Goal: Task Accomplishment & Management: Complete application form

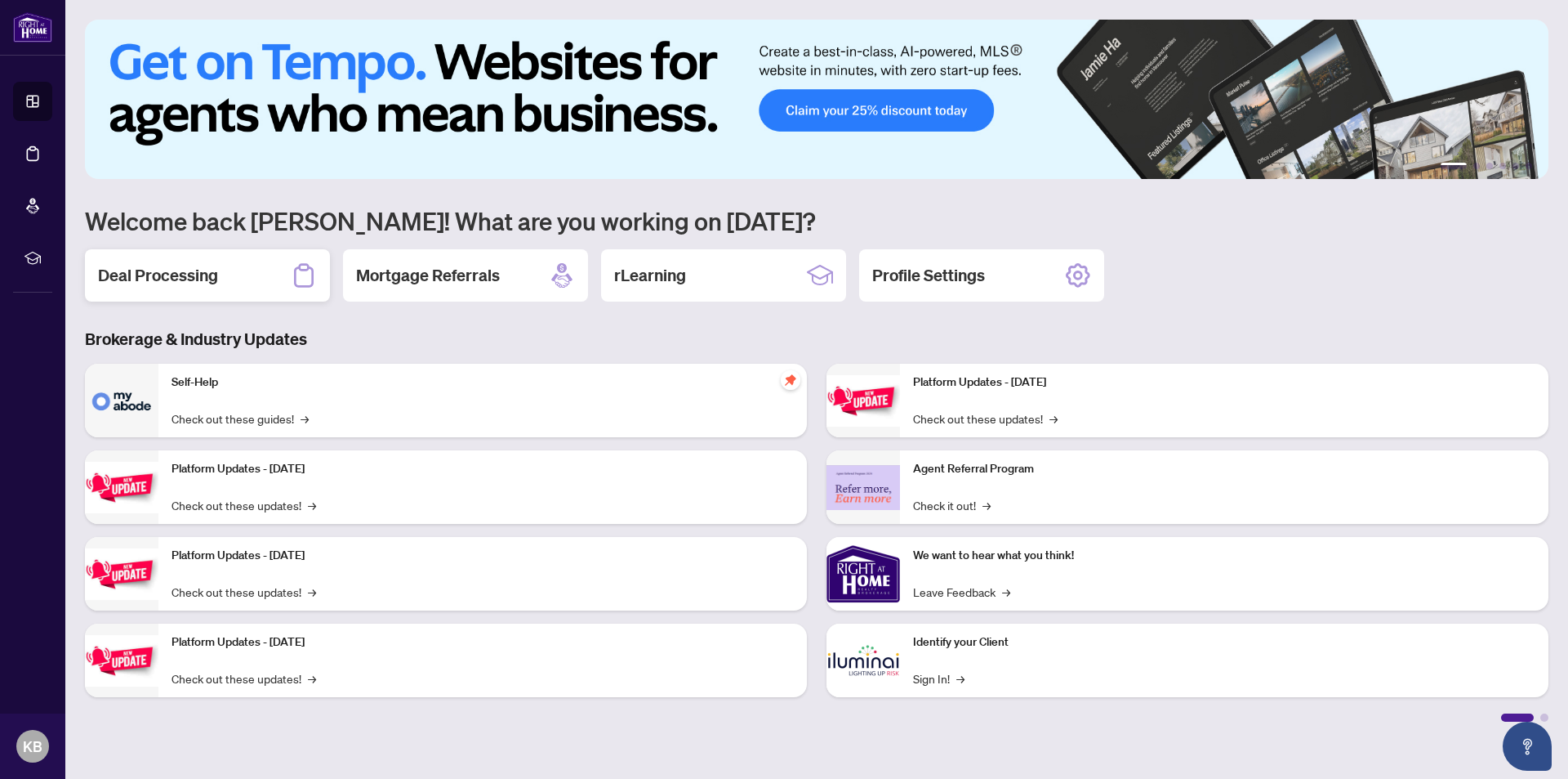
click at [178, 270] on h2 "Deal Processing" at bounding box center [158, 275] width 120 height 23
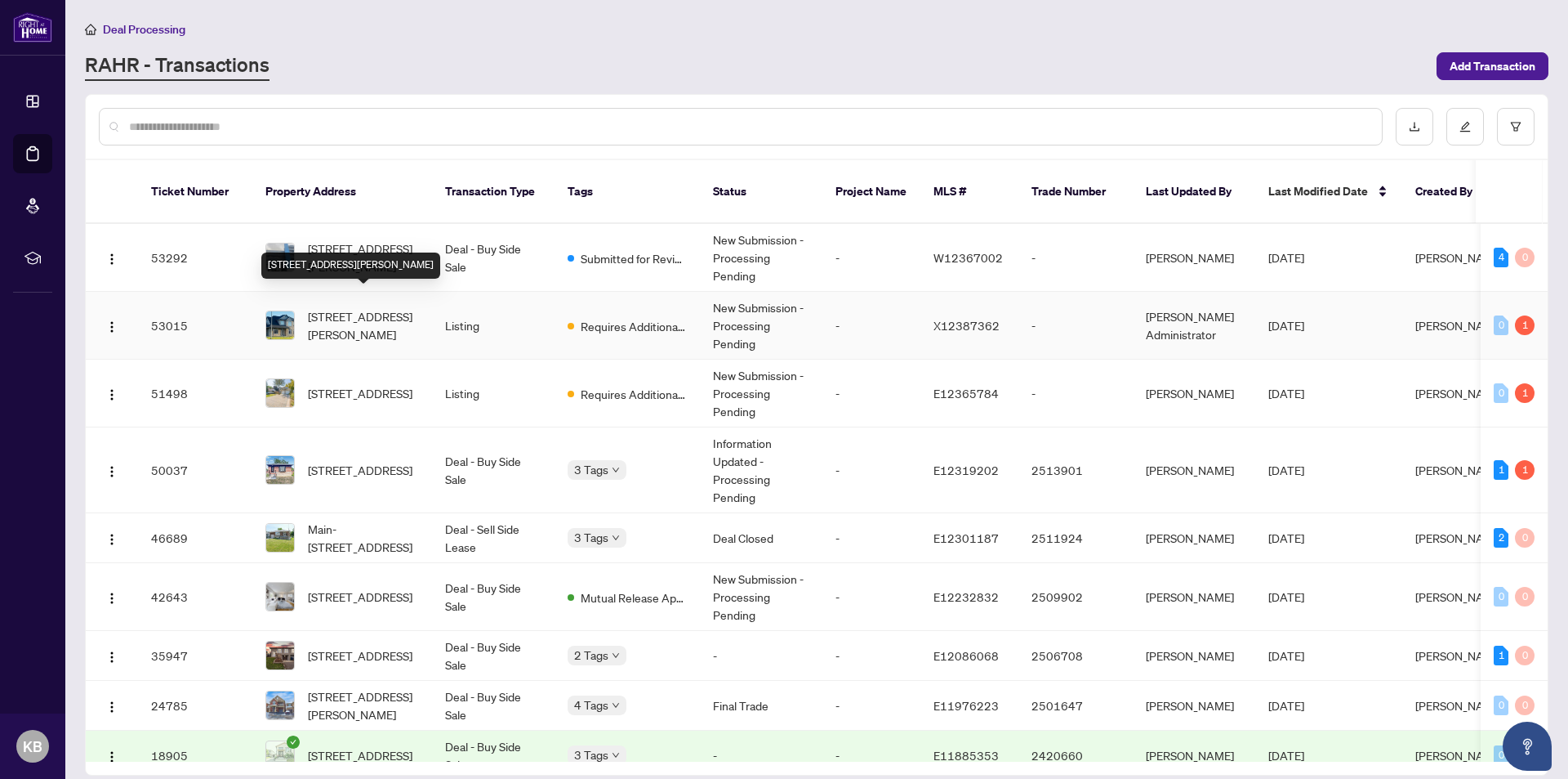
click at [319, 307] on span "[STREET_ADDRESS][PERSON_NAME]" at bounding box center [364, 326] width 111 height 36
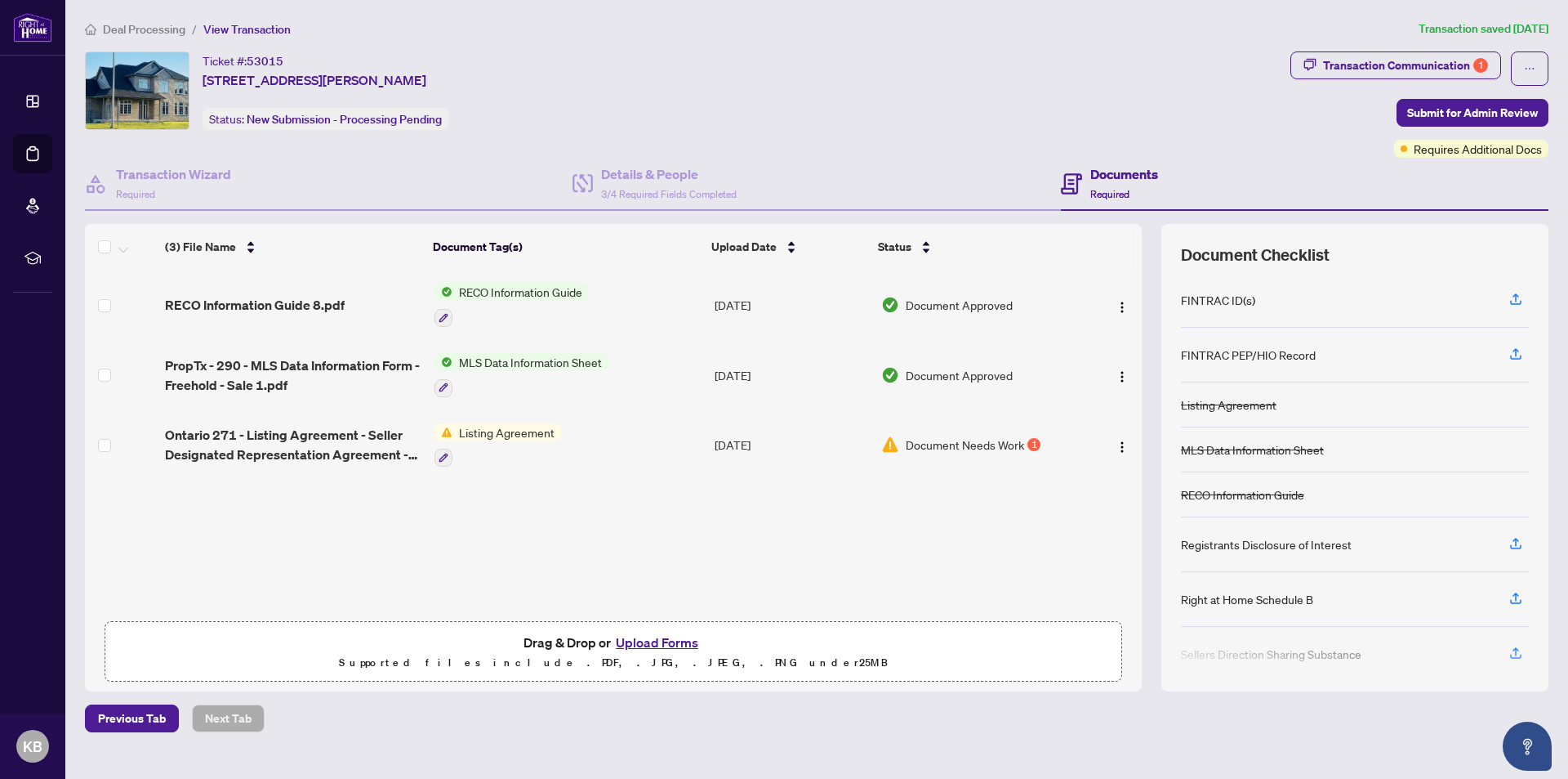
click at [657, 642] on button "Upload Forms" at bounding box center [657, 642] width 93 height 21
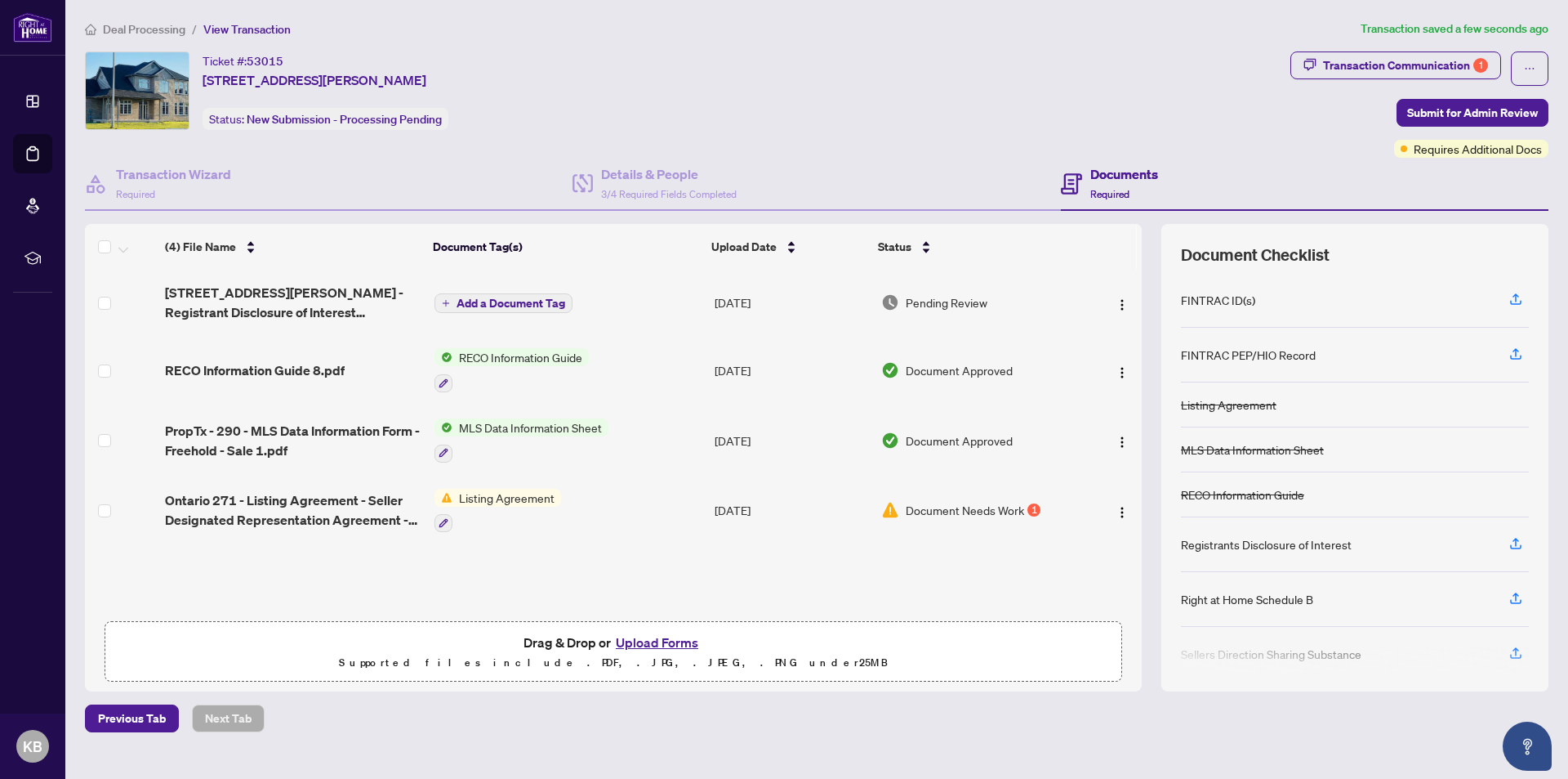
click at [479, 491] on span "Listing Agreement" at bounding box center [507, 497] width 109 height 18
click at [469, 579] on span "Listing Agreement" at bounding box center [478, 577] width 109 height 18
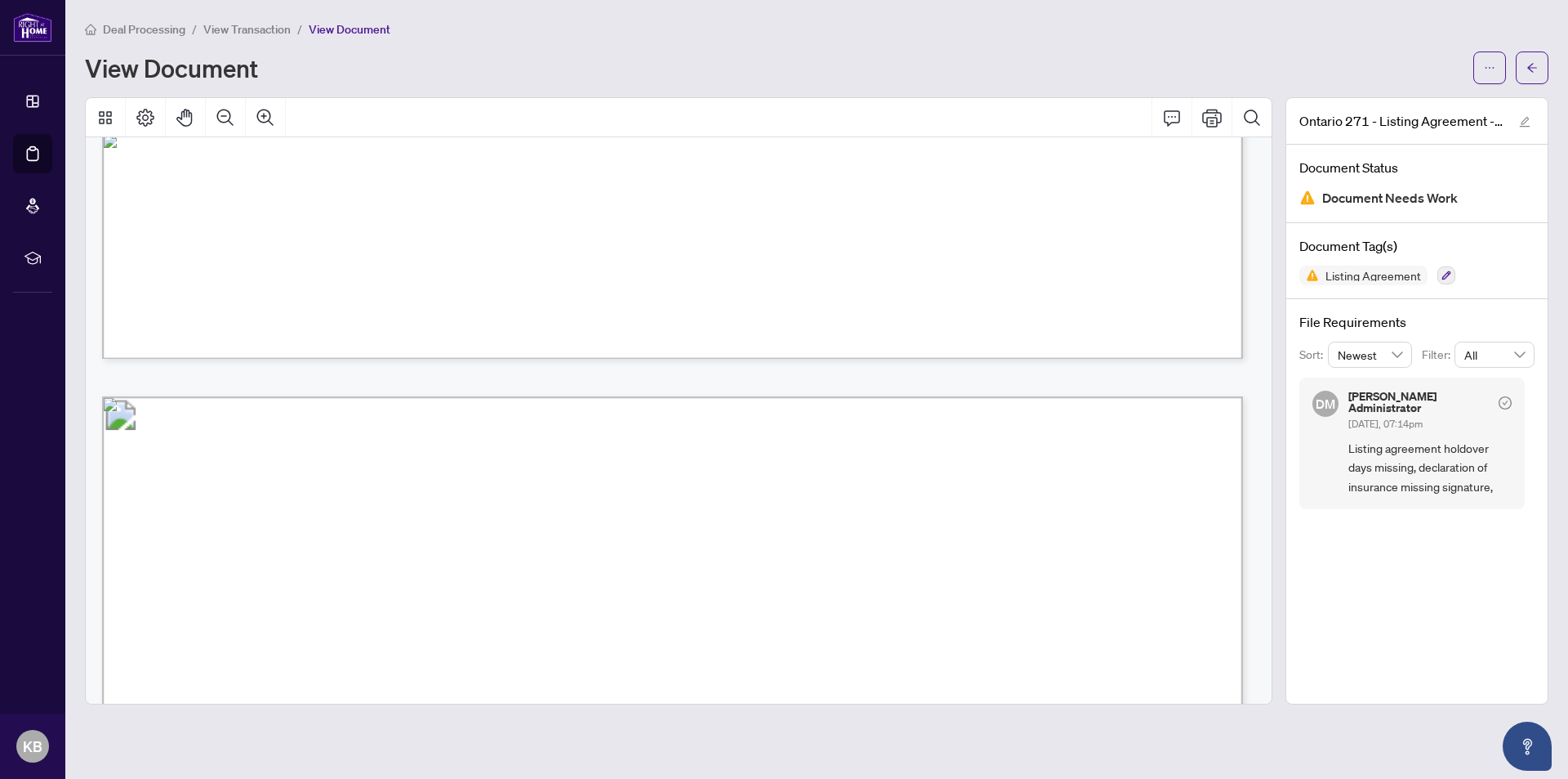
scroll to position [2778, 0]
click at [1446, 273] on icon "button" at bounding box center [1447, 275] width 10 height 10
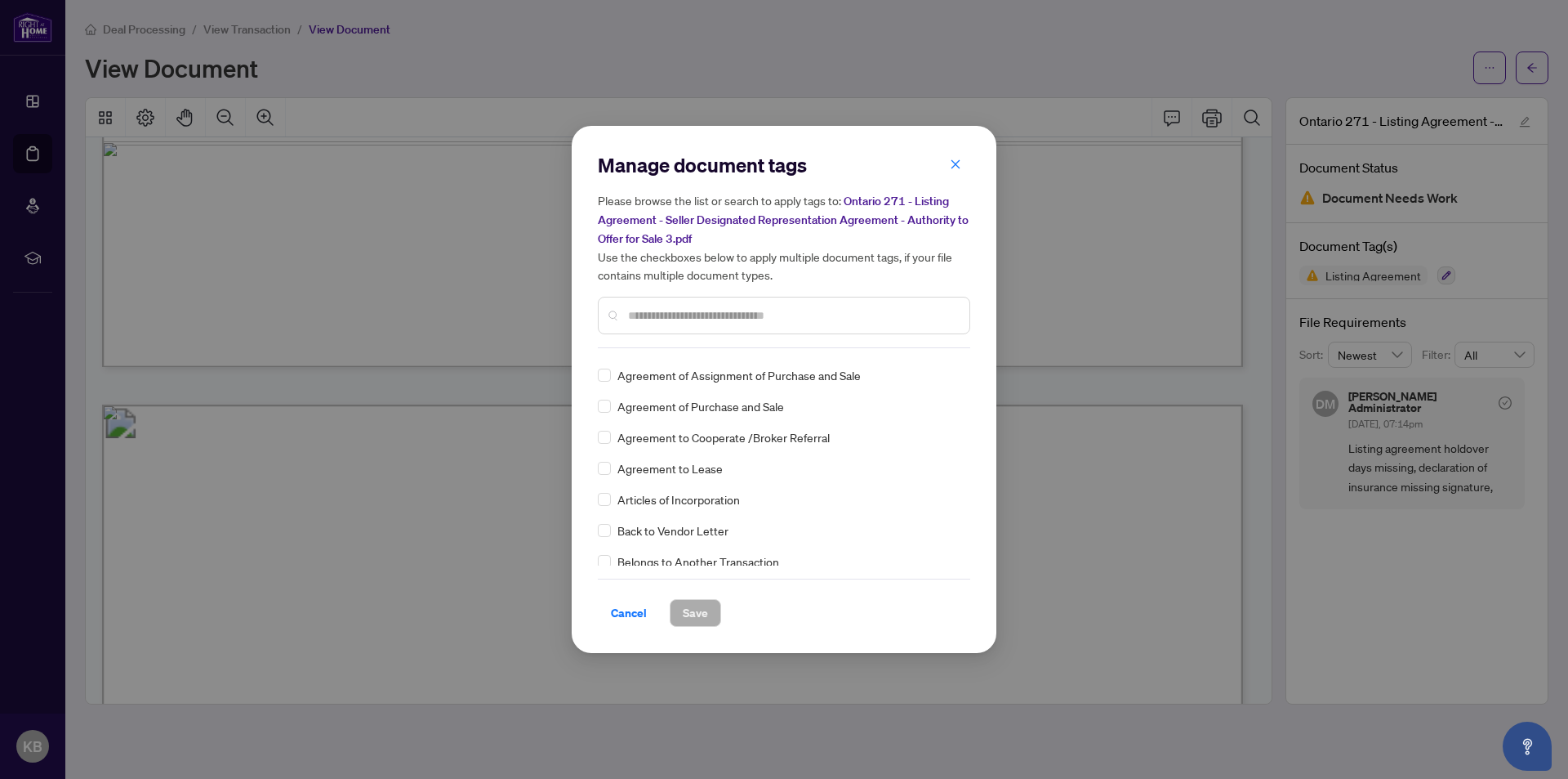
scroll to position [326, 0]
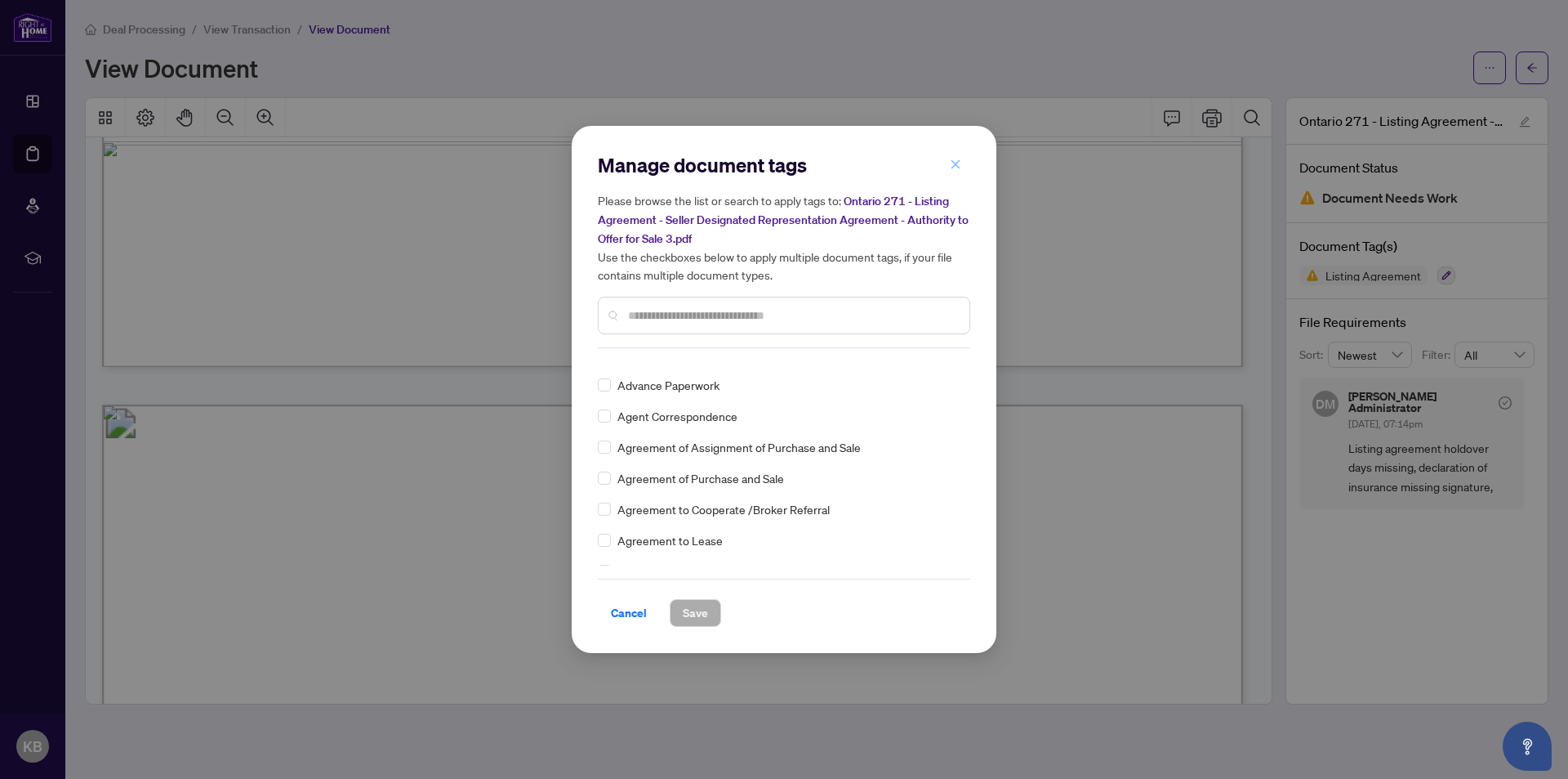
click at [955, 164] on icon "close" at bounding box center [955, 164] width 11 height 11
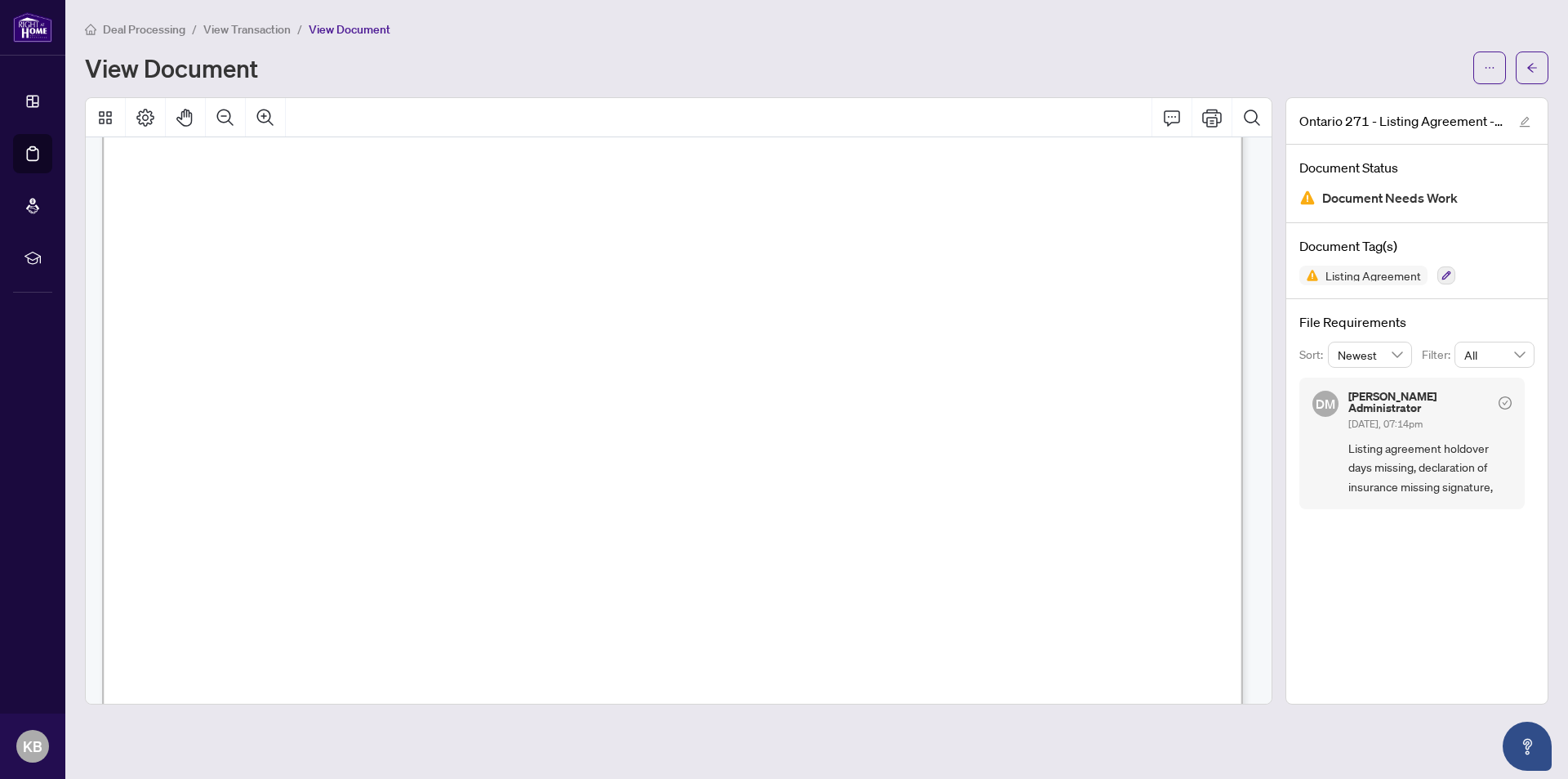
scroll to position [1973, 0]
click at [1142, 24] on div "Deal Processing / View Transaction / View Document" at bounding box center [817, 30] width 1464 height 19
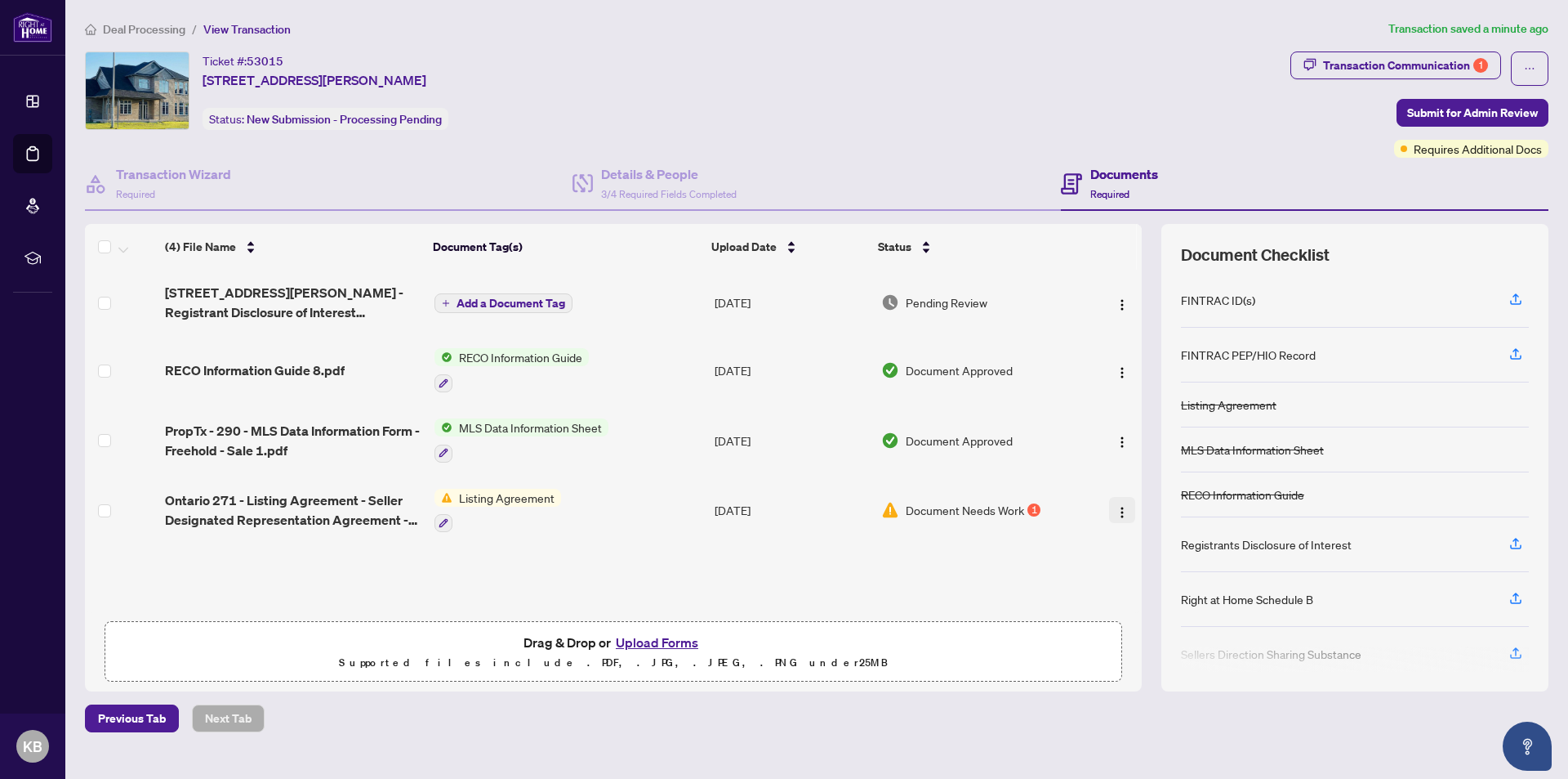
click at [1116, 508] on img "button" at bounding box center [1122, 513] width 13 height 13
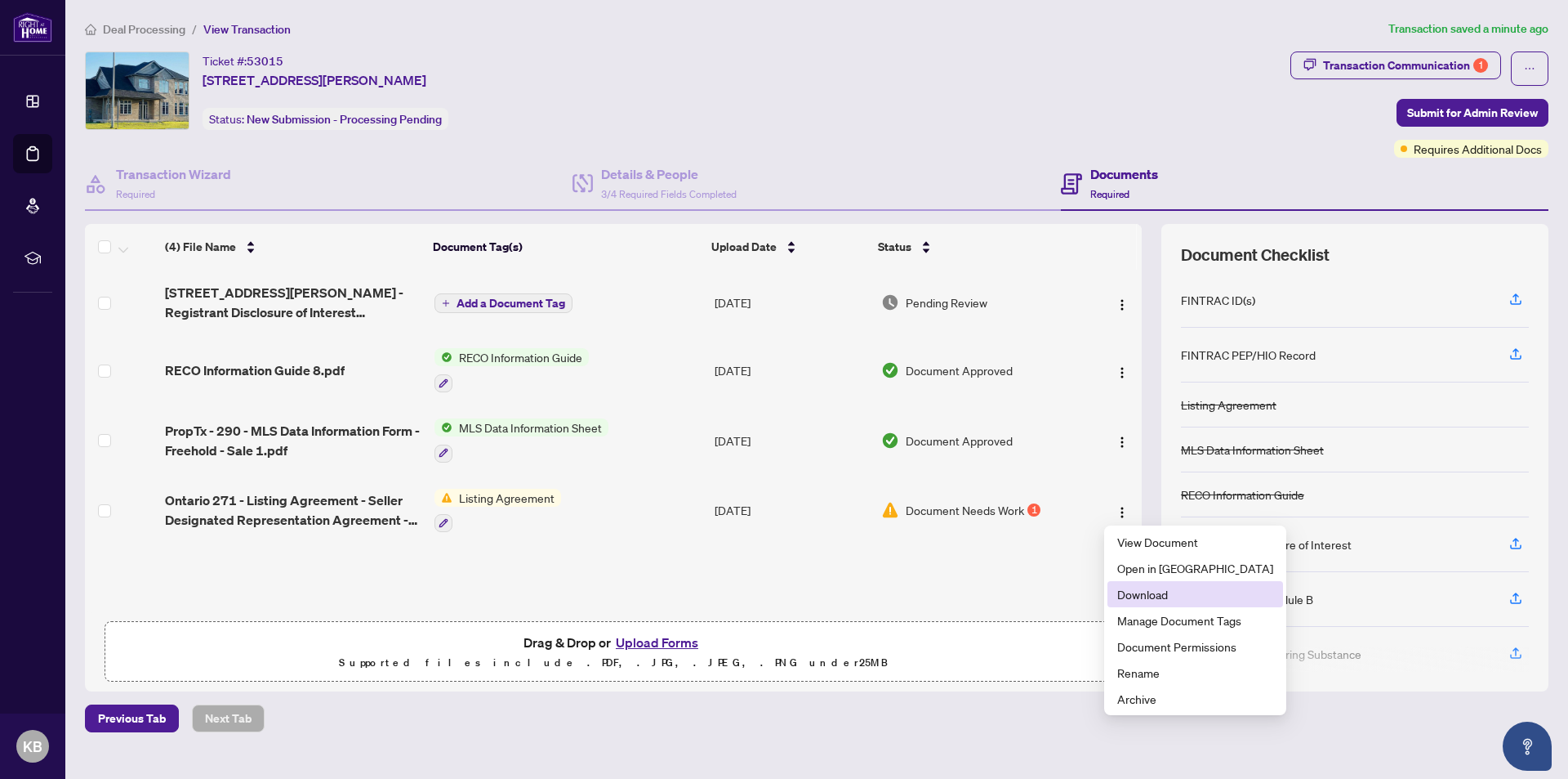
click at [1151, 590] on span "Download" at bounding box center [1195, 594] width 156 height 18
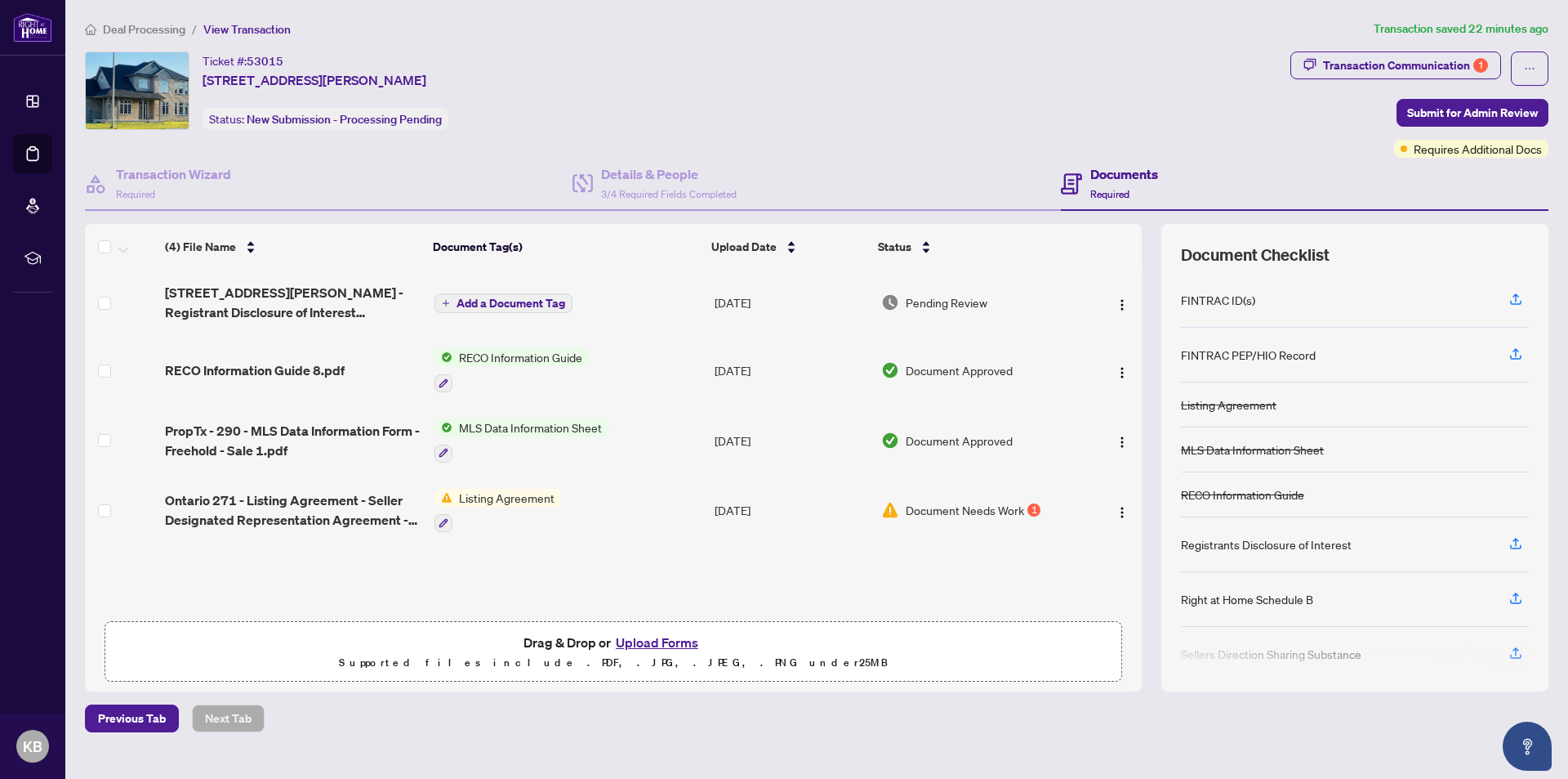
click at [620, 645] on button "Upload Forms" at bounding box center [657, 642] width 93 height 21
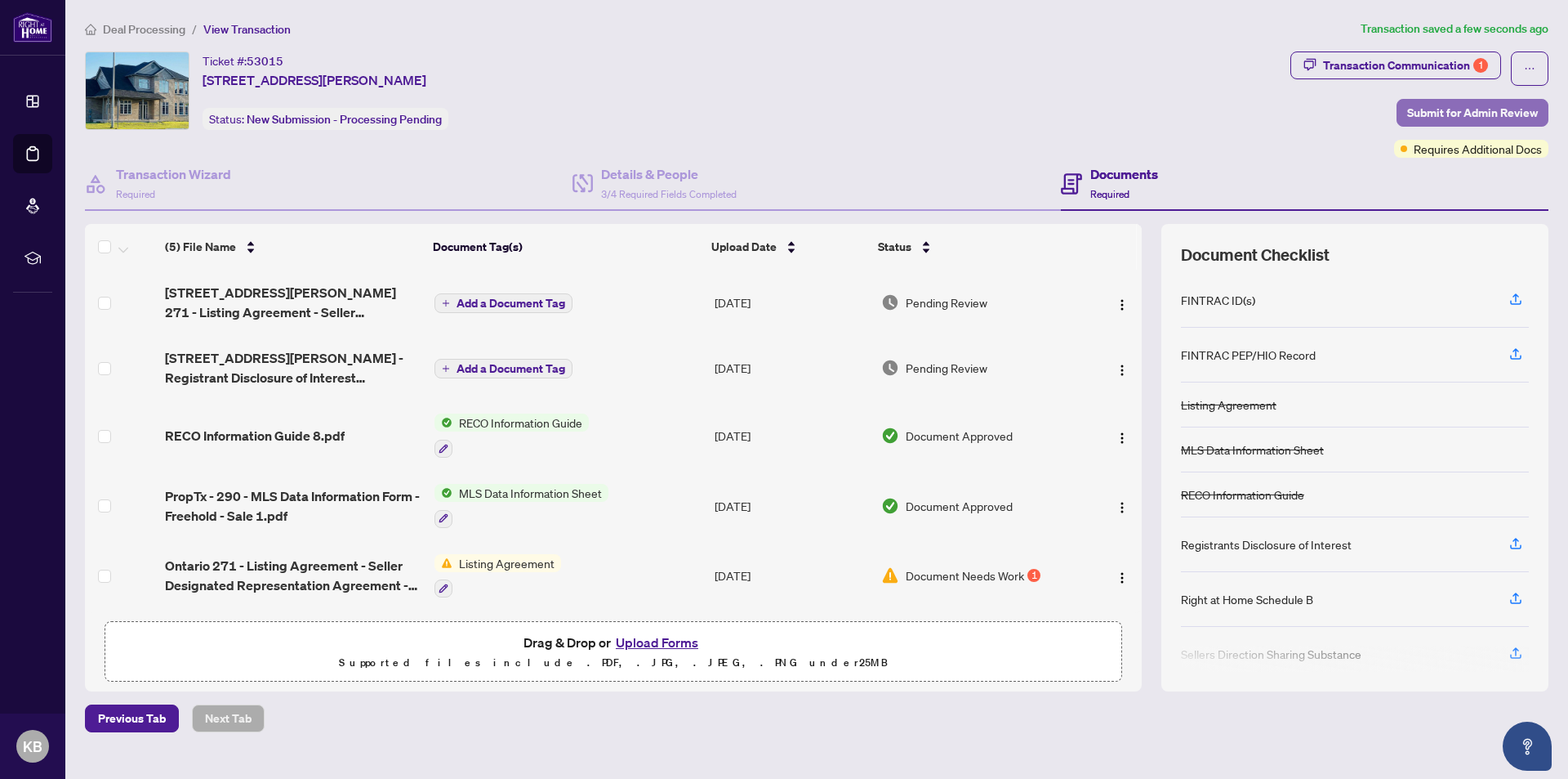
click at [1466, 107] on span "Submit for Admin Review" at bounding box center [1473, 112] width 131 height 26
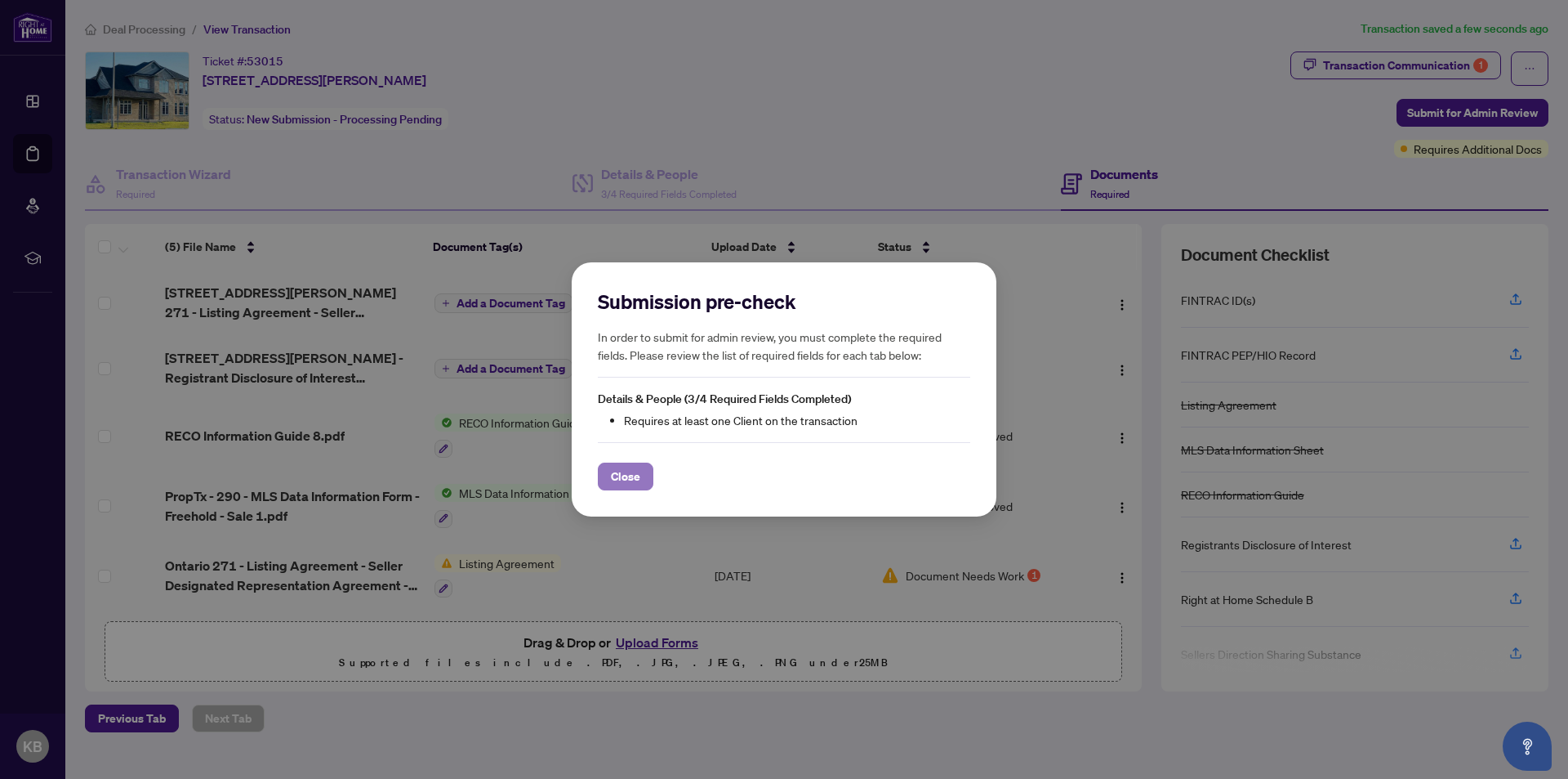
click at [616, 475] on span "Close" at bounding box center [625, 475] width 30 height 26
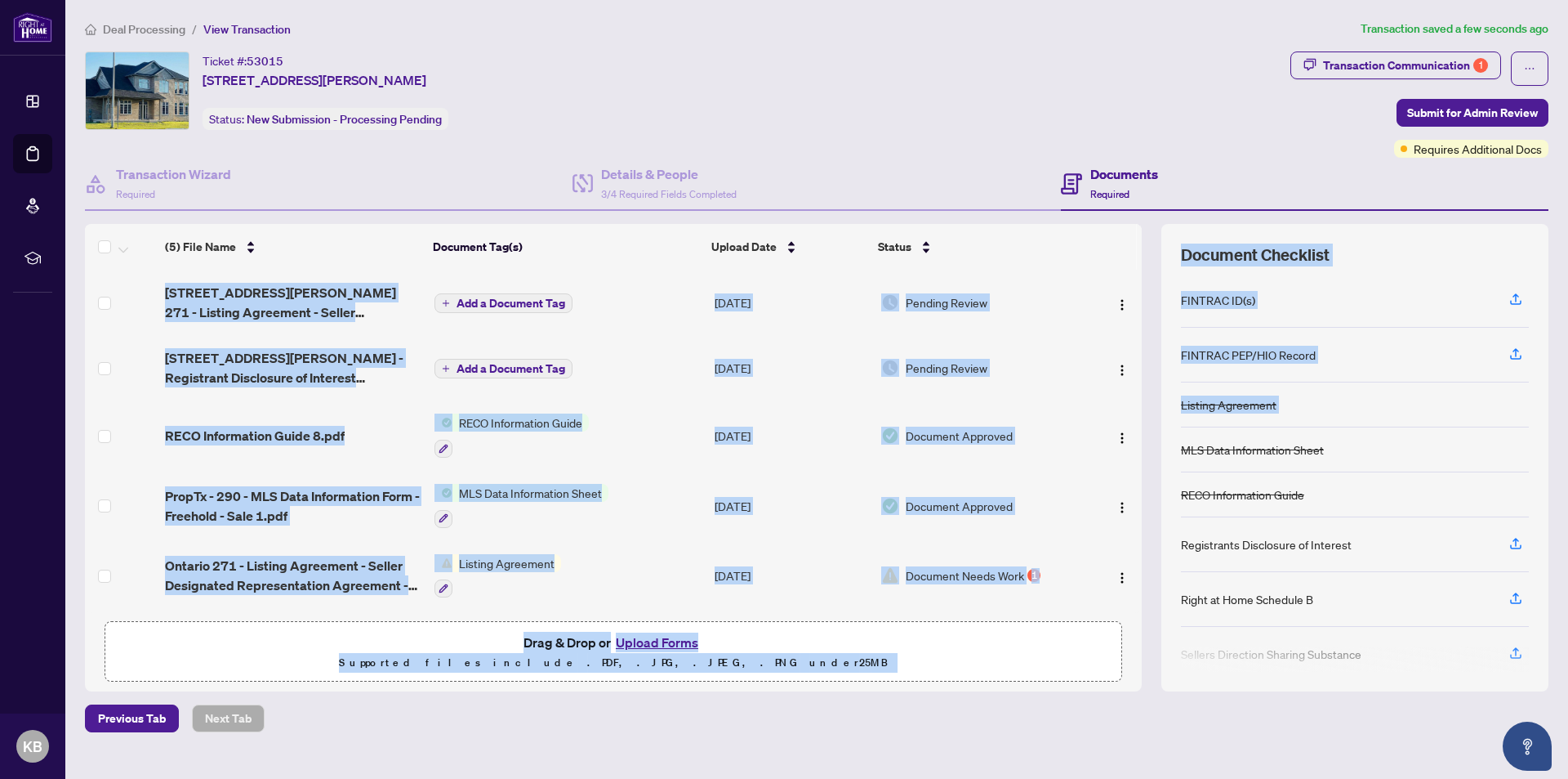
drag, startPoint x: 1151, startPoint y: 326, endPoint x: 1142, endPoint y: 527, distance: 201.2
click at [1152, 461] on div "(5) File Name Document Tag(s) Upload Date Status [STREET_ADDRESS][PERSON_NAME] …" at bounding box center [817, 458] width 1464 height 468
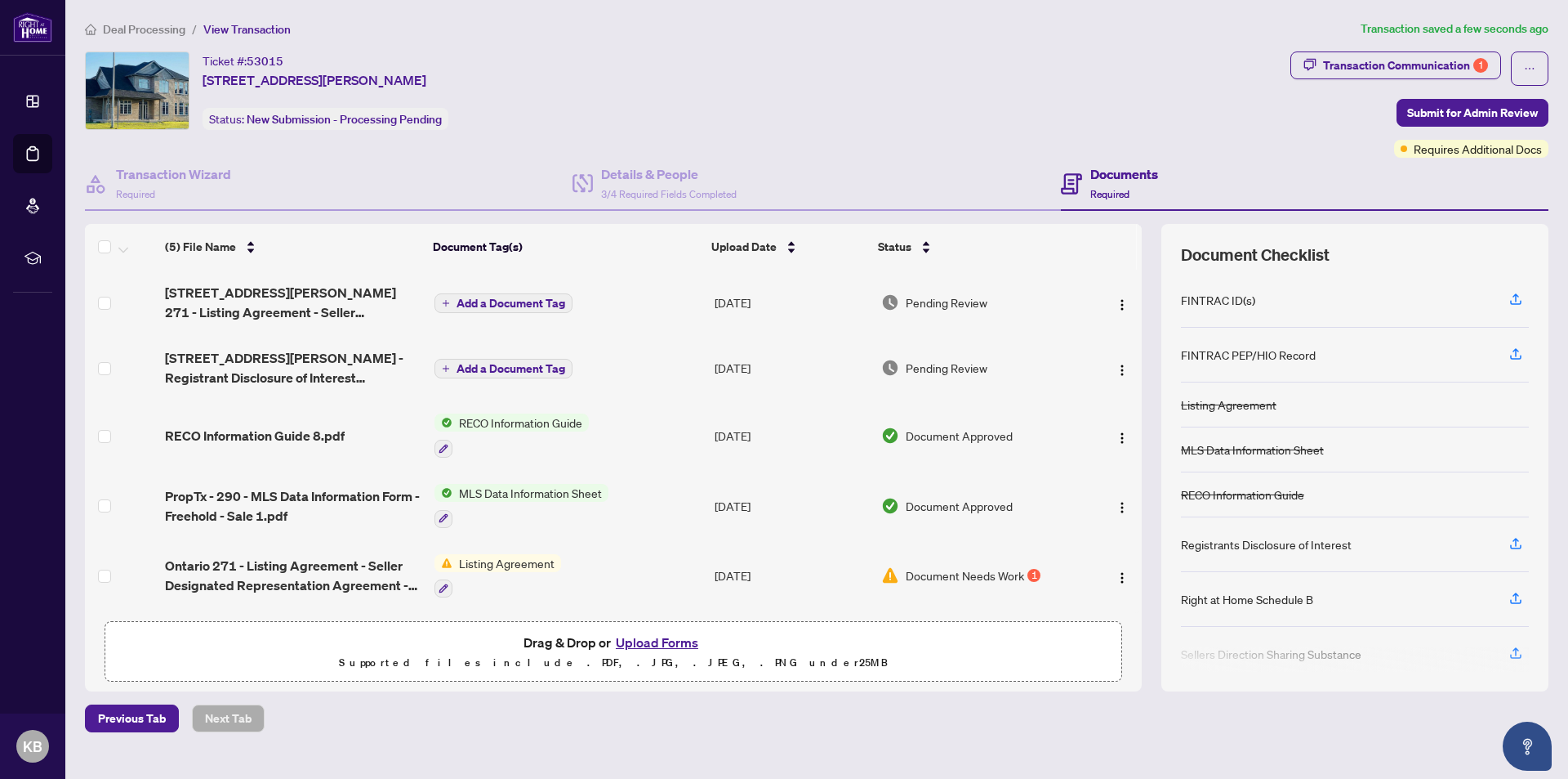
click at [1277, 139] on div "Ticket #: 53015 [STREET_ADDRESS][PERSON_NAME] Status: New Submission - Processi…" at bounding box center [684, 104] width 1205 height 106
click at [1447, 111] on span "Submit for Admin Review" at bounding box center [1473, 112] width 131 height 26
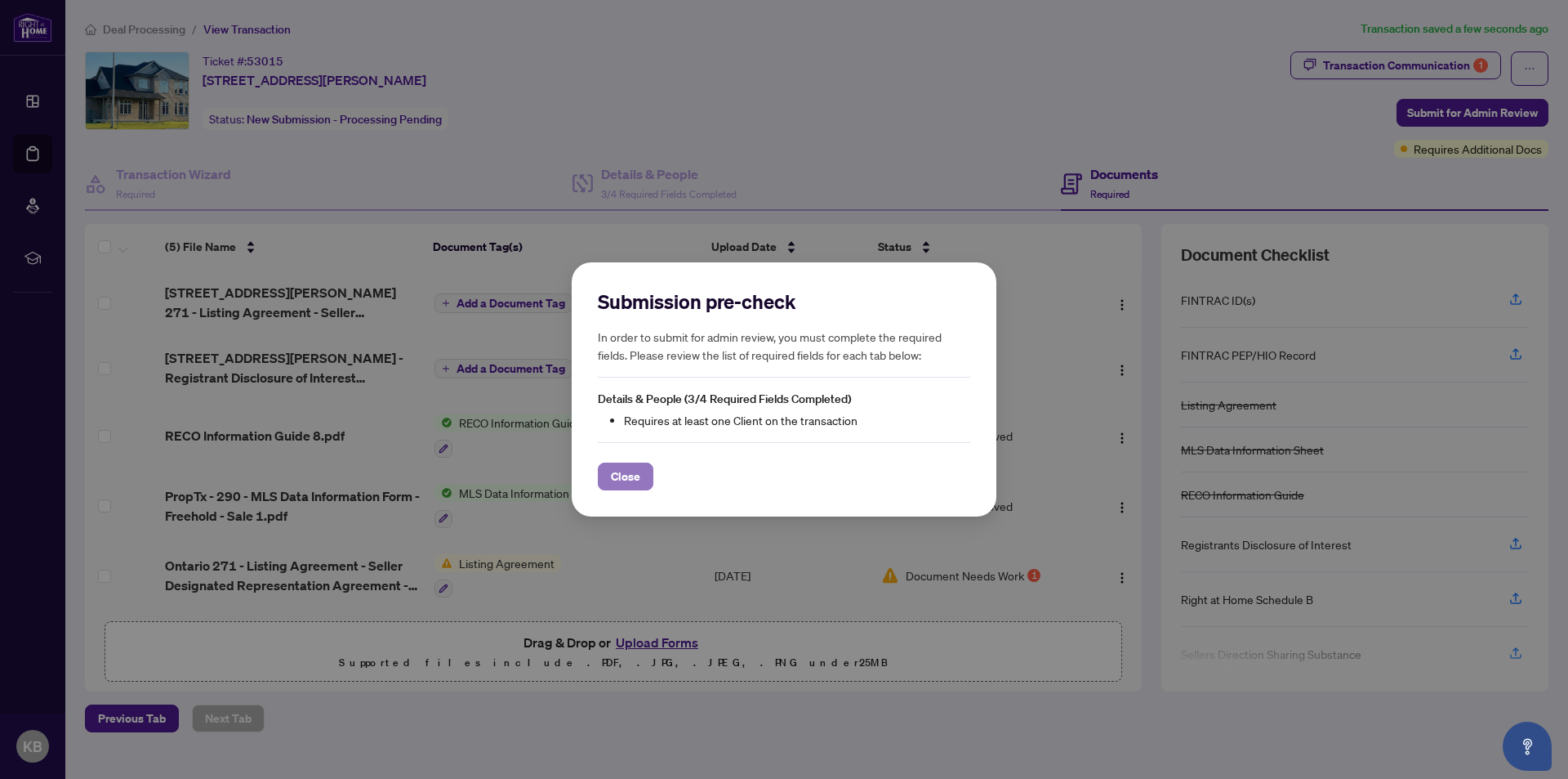
click at [624, 475] on span "Close" at bounding box center [625, 475] width 30 height 26
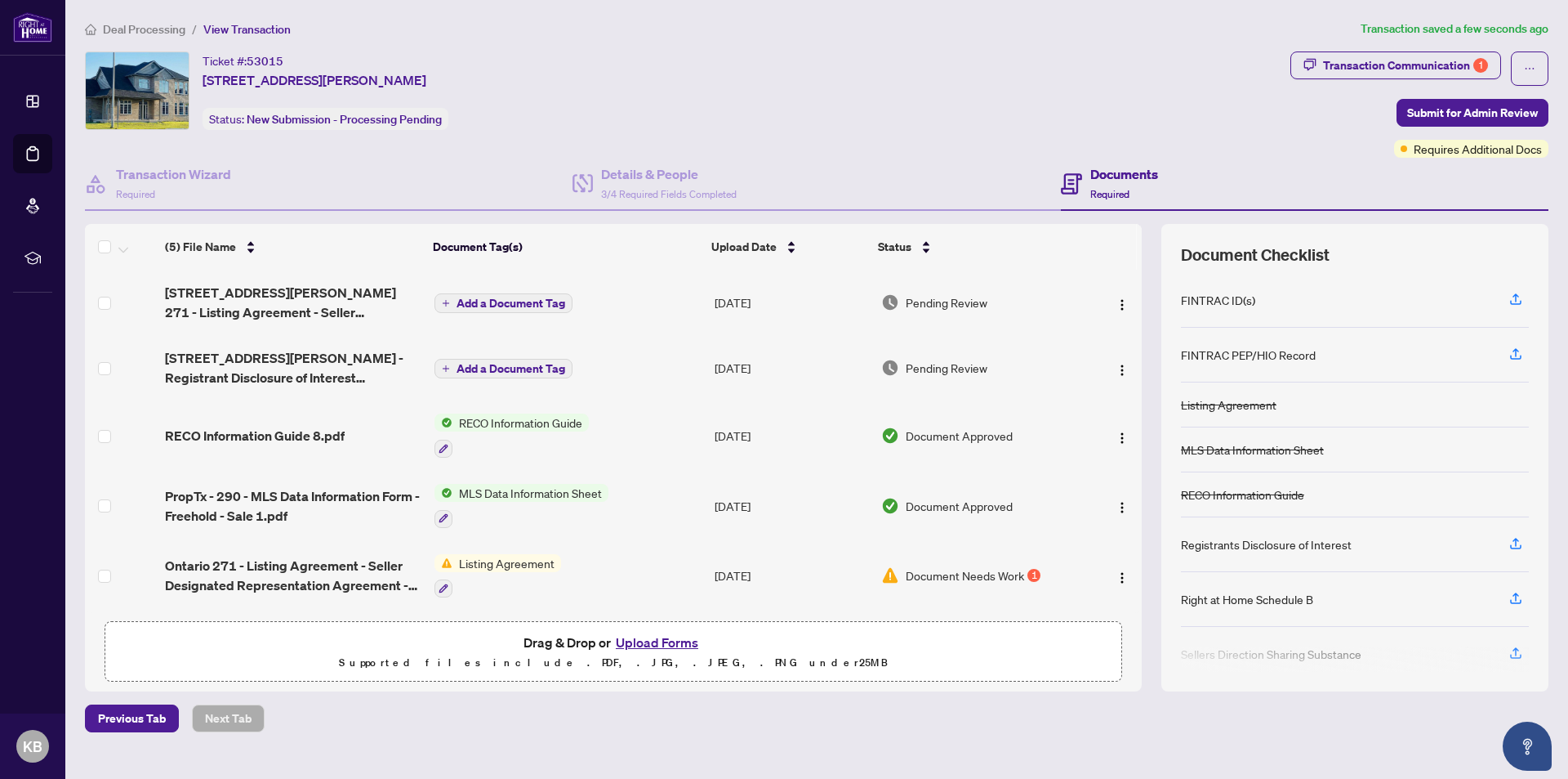
scroll to position [3, 0]
click at [1119, 571] on img "button" at bounding box center [1122, 578] width 13 height 13
click at [1042, 514] on td "Document Approved" at bounding box center [979, 506] width 208 height 71
click at [1493, 114] on span "Submit for Admin Review" at bounding box center [1473, 112] width 131 height 26
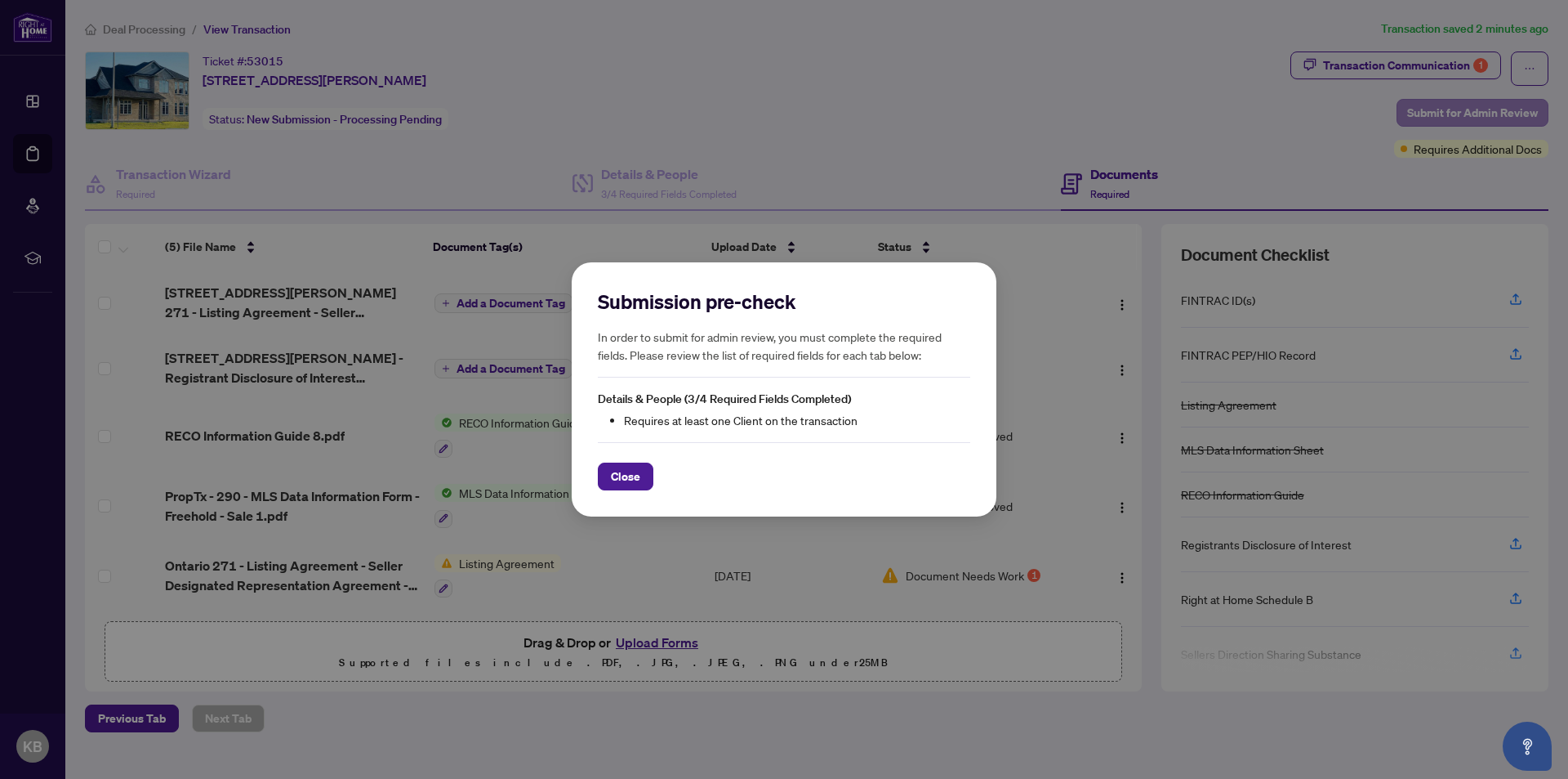
click at [1493, 114] on div "Submission pre-check In order to submit for admin review, you must complete the…" at bounding box center [784, 390] width 1568 height 779
click at [620, 468] on span "Close" at bounding box center [625, 475] width 30 height 26
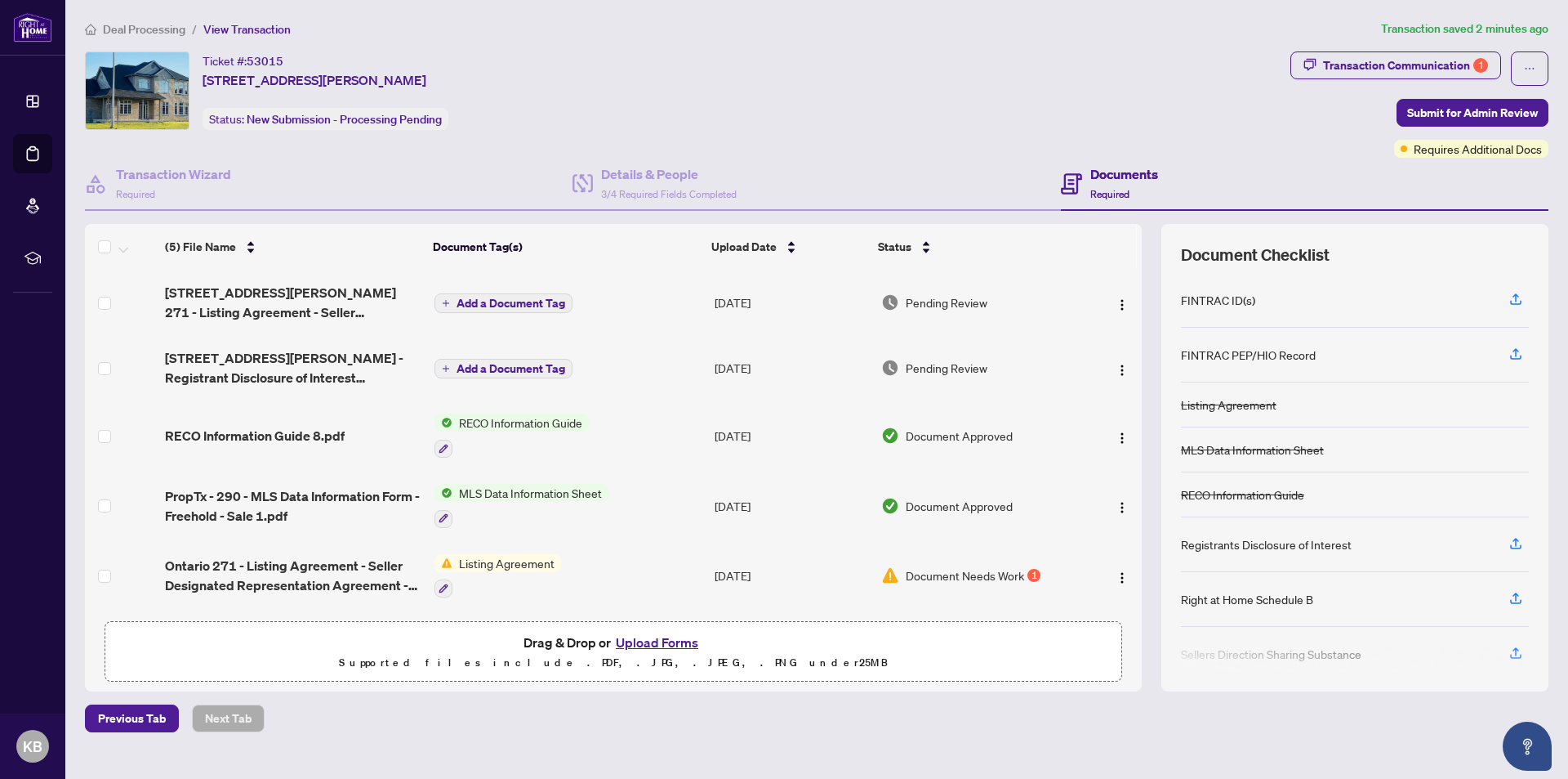
click at [521, 298] on span "Add a Document Tag" at bounding box center [511, 304] width 109 height 11
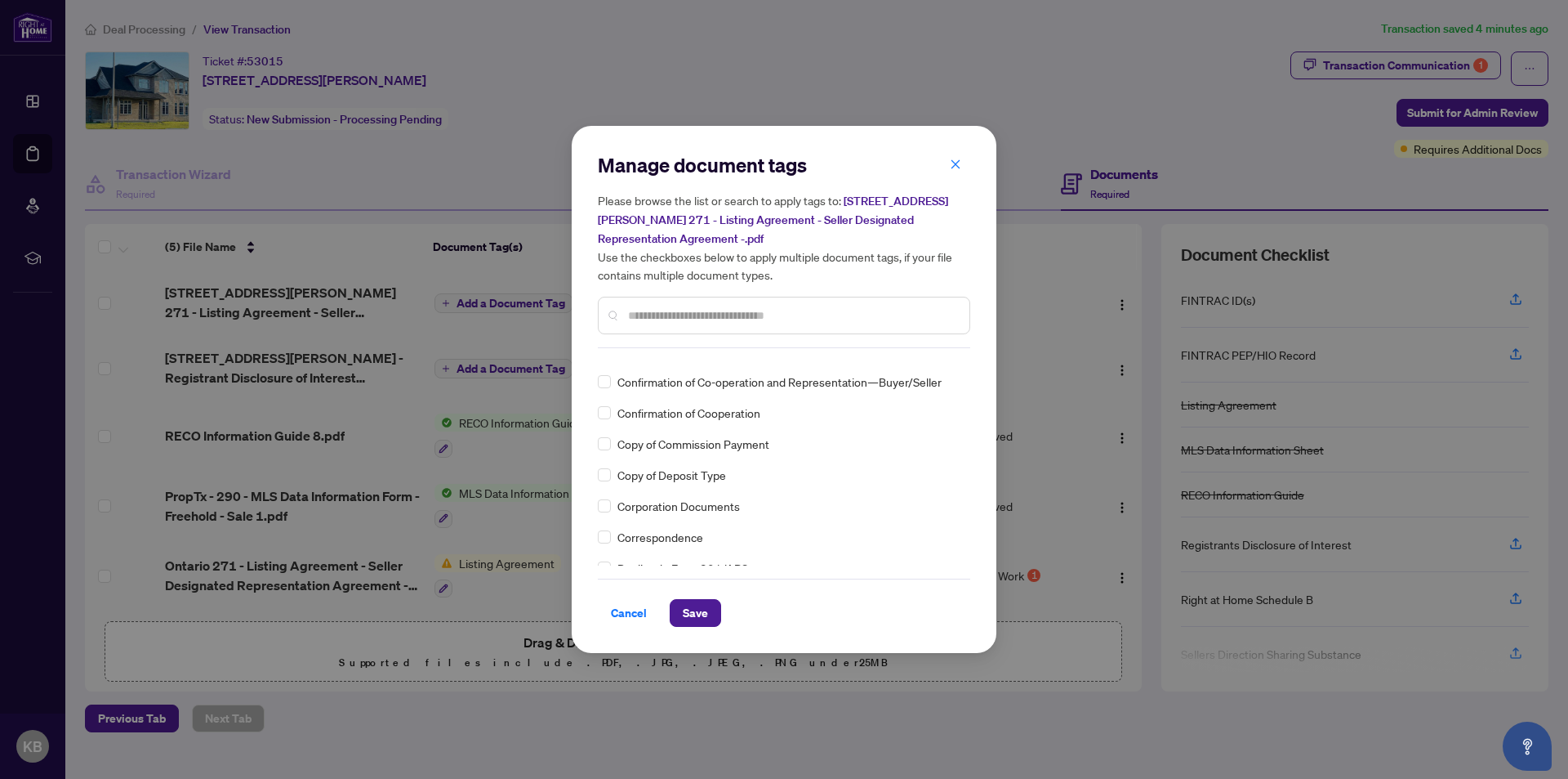
scroll to position [1226, 0]
click at [951, 161] on icon "close" at bounding box center [955, 164] width 11 height 11
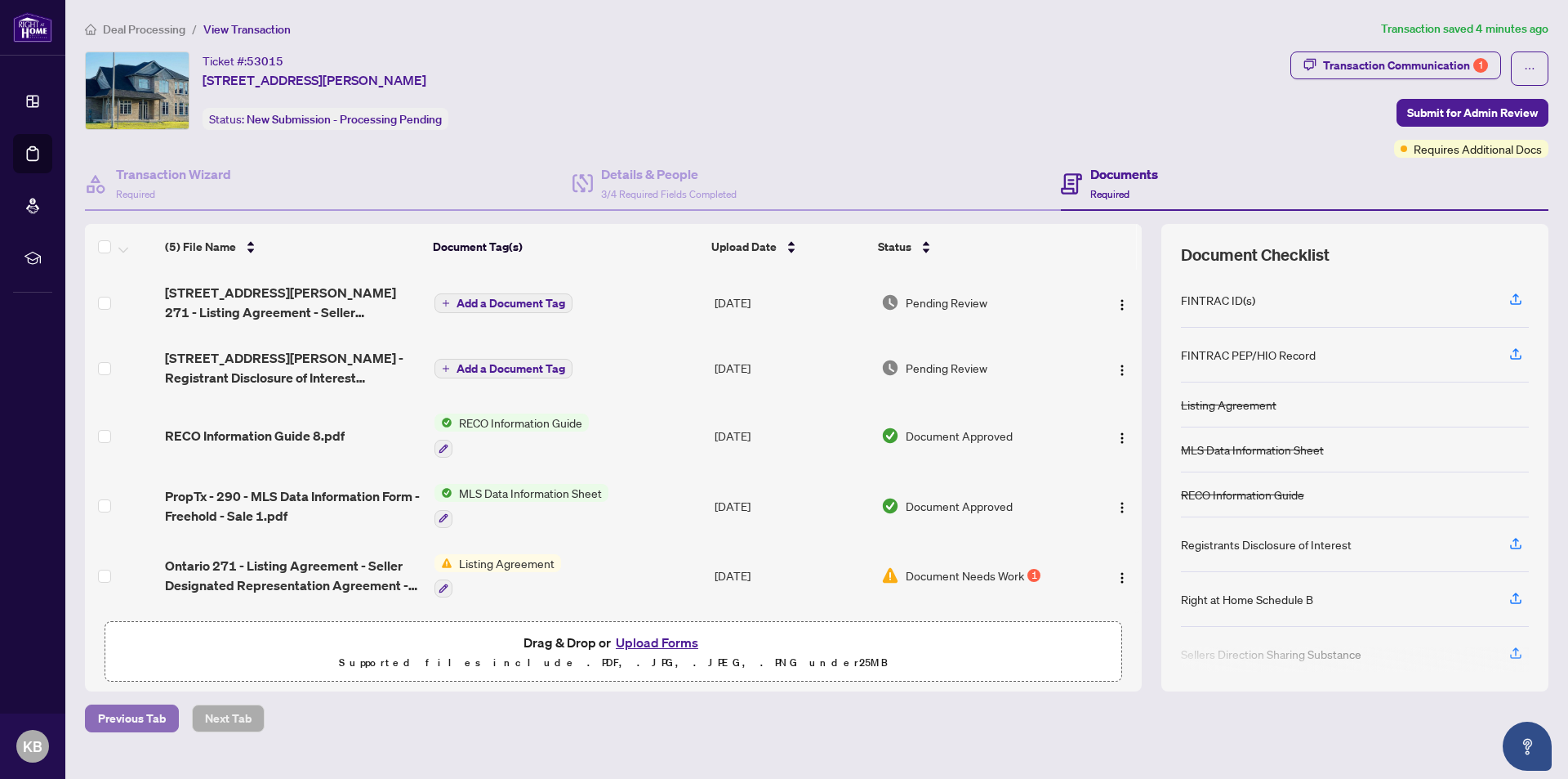
click at [134, 716] on span "Previous Tab" at bounding box center [132, 718] width 68 height 26
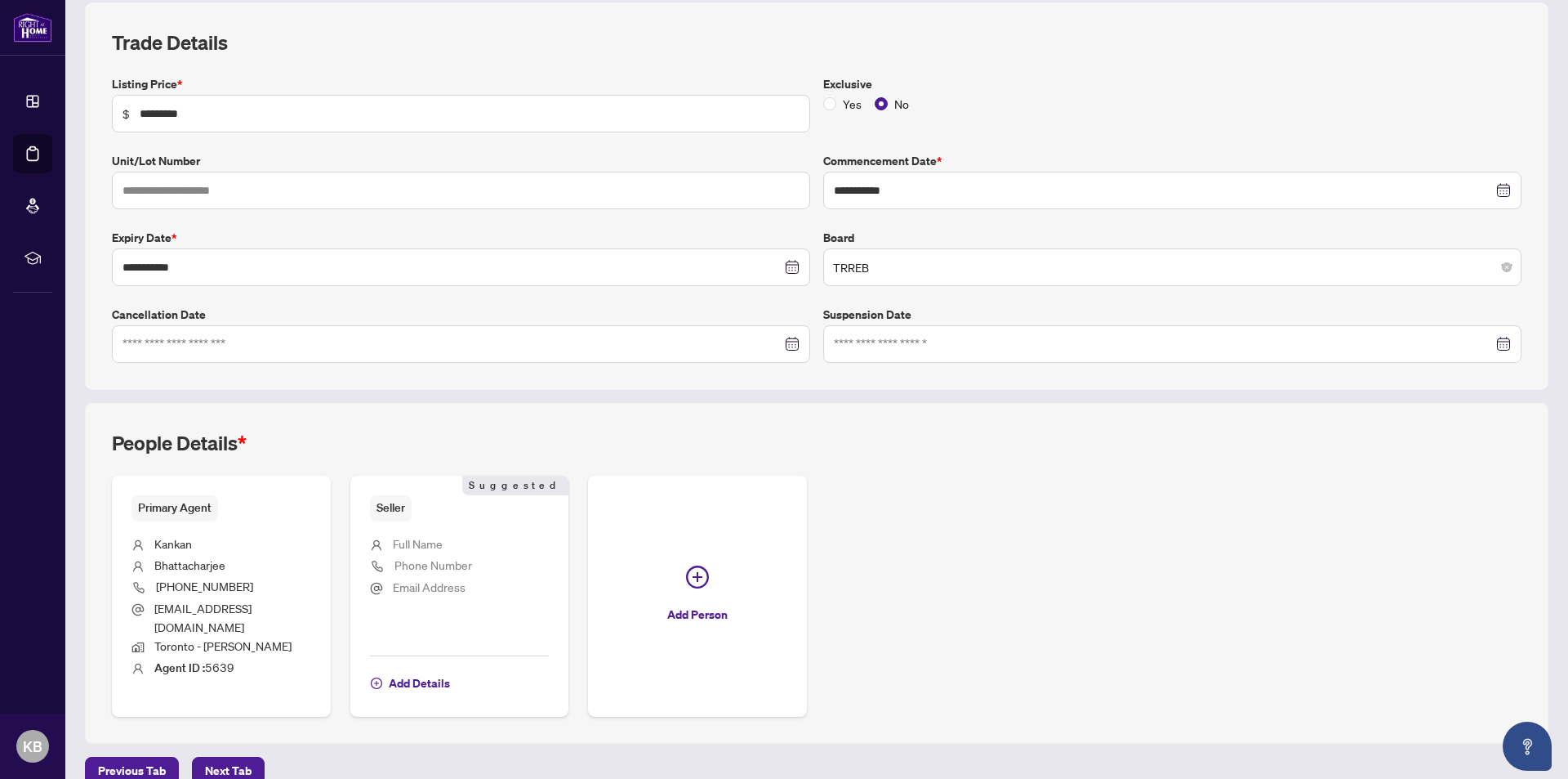
scroll to position [230, 0]
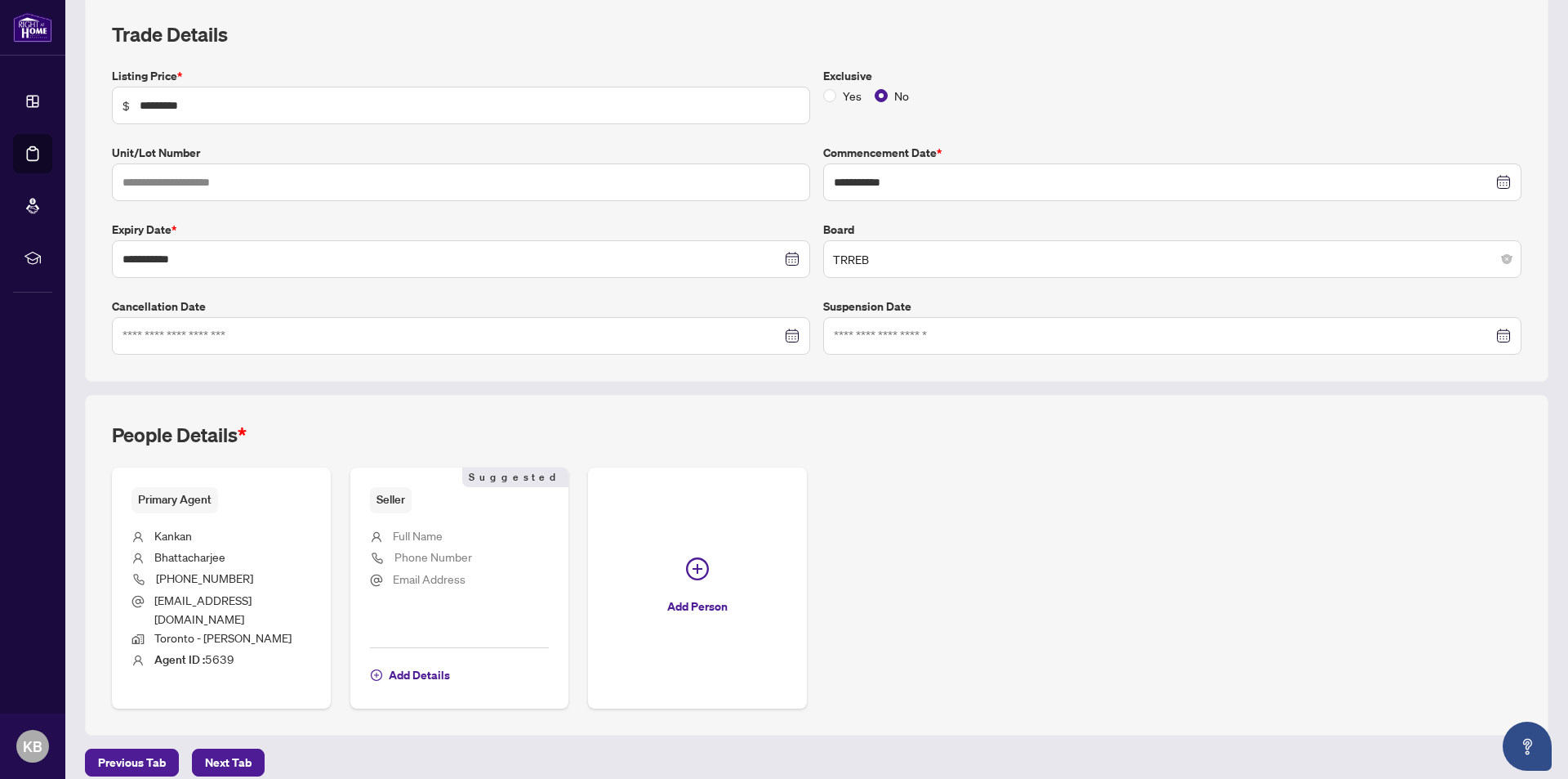
click at [246, 749] on span "Next Tab" at bounding box center [228, 762] width 47 height 26
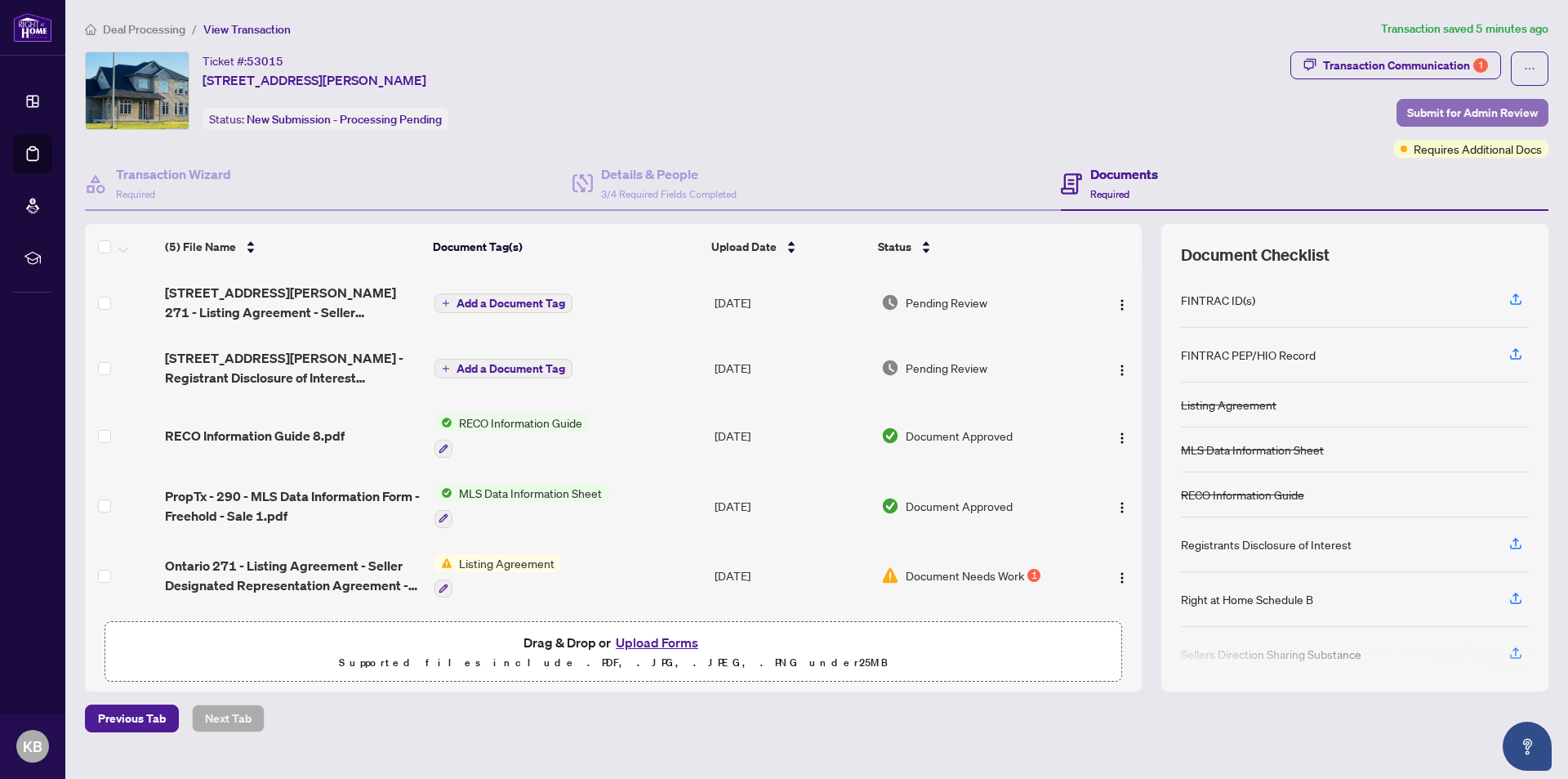
click at [1465, 106] on span "Submit for Admin Review" at bounding box center [1473, 112] width 131 height 26
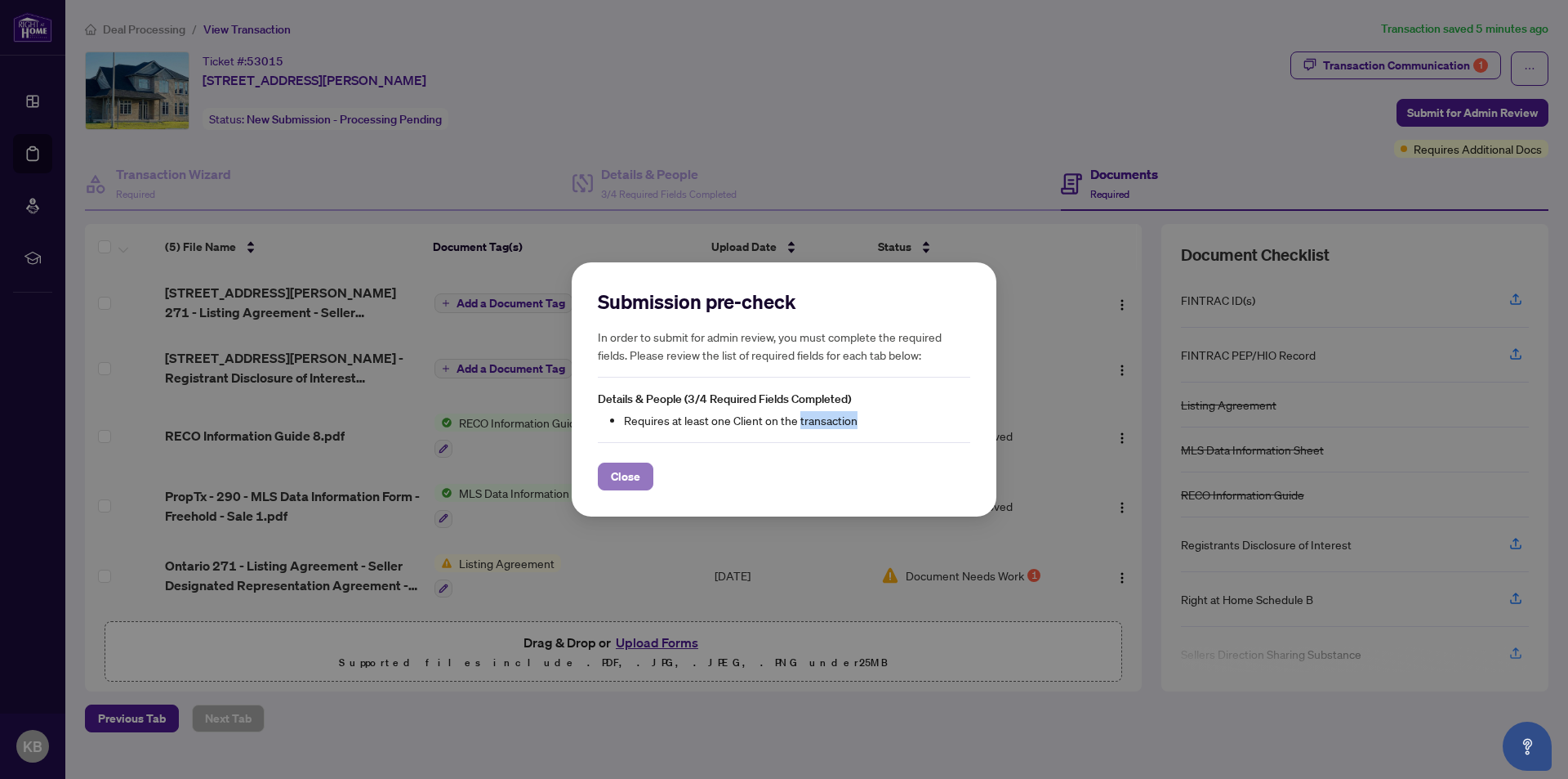
click at [630, 479] on span "Close" at bounding box center [625, 475] width 30 height 26
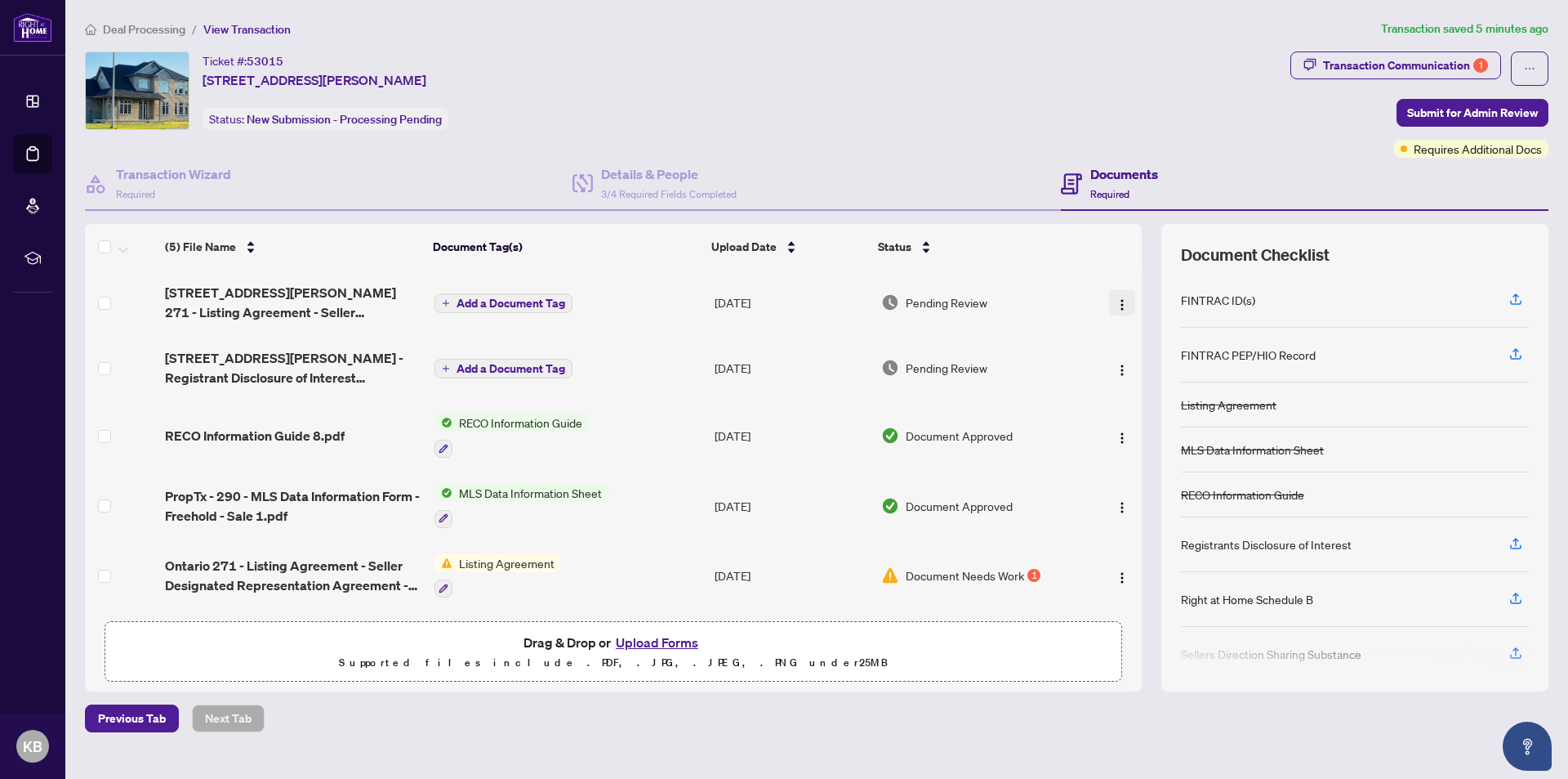
click at [1116, 304] on img "button" at bounding box center [1122, 305] width 13 height 13
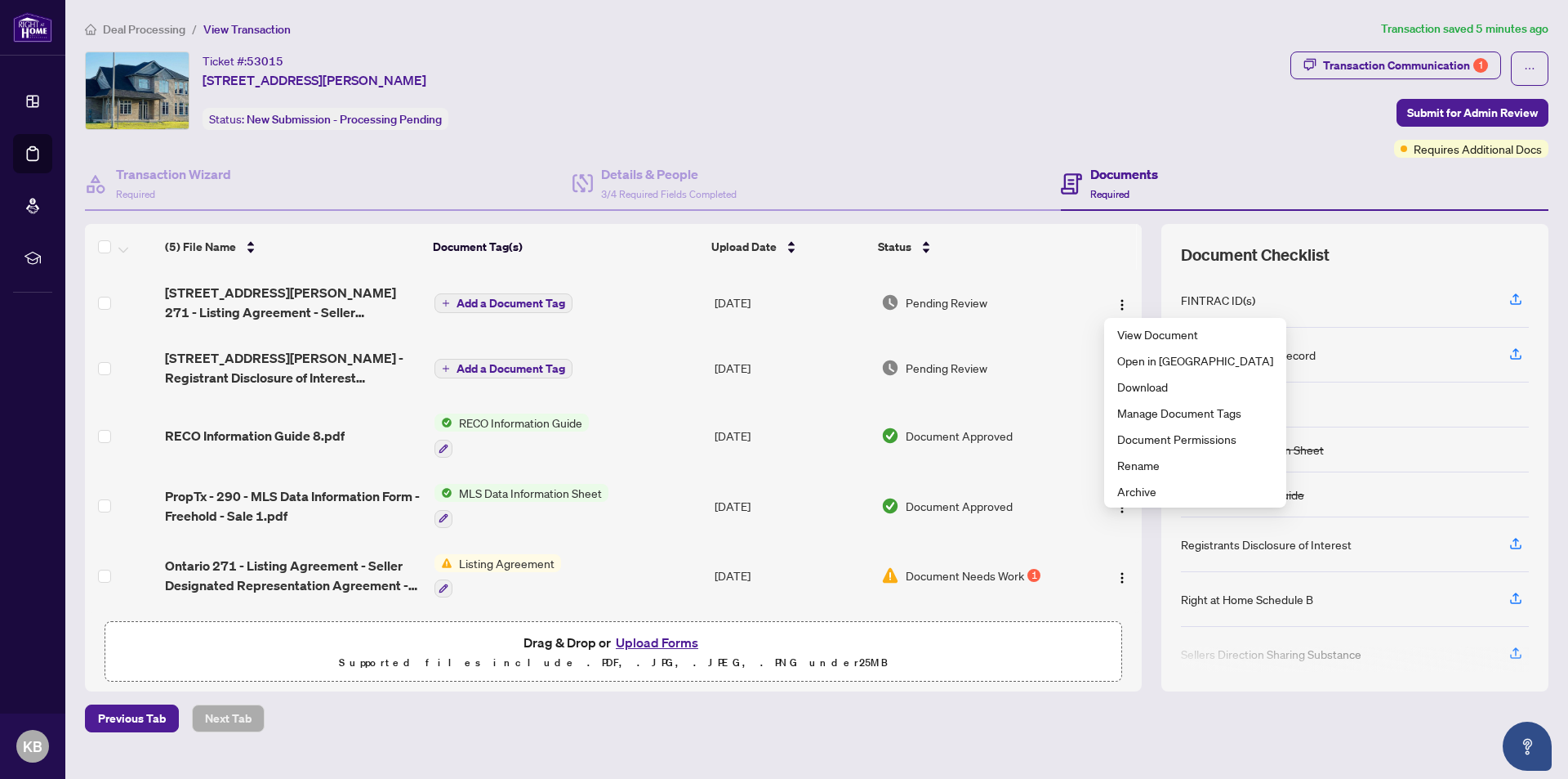
click at [1005, 129] on div "Ticket #: 53015 [STREET_ADDRESS][PERSON_NAME] Status: New Submission - Processi…" at bounding box center [684, 104] width 1205 height 106
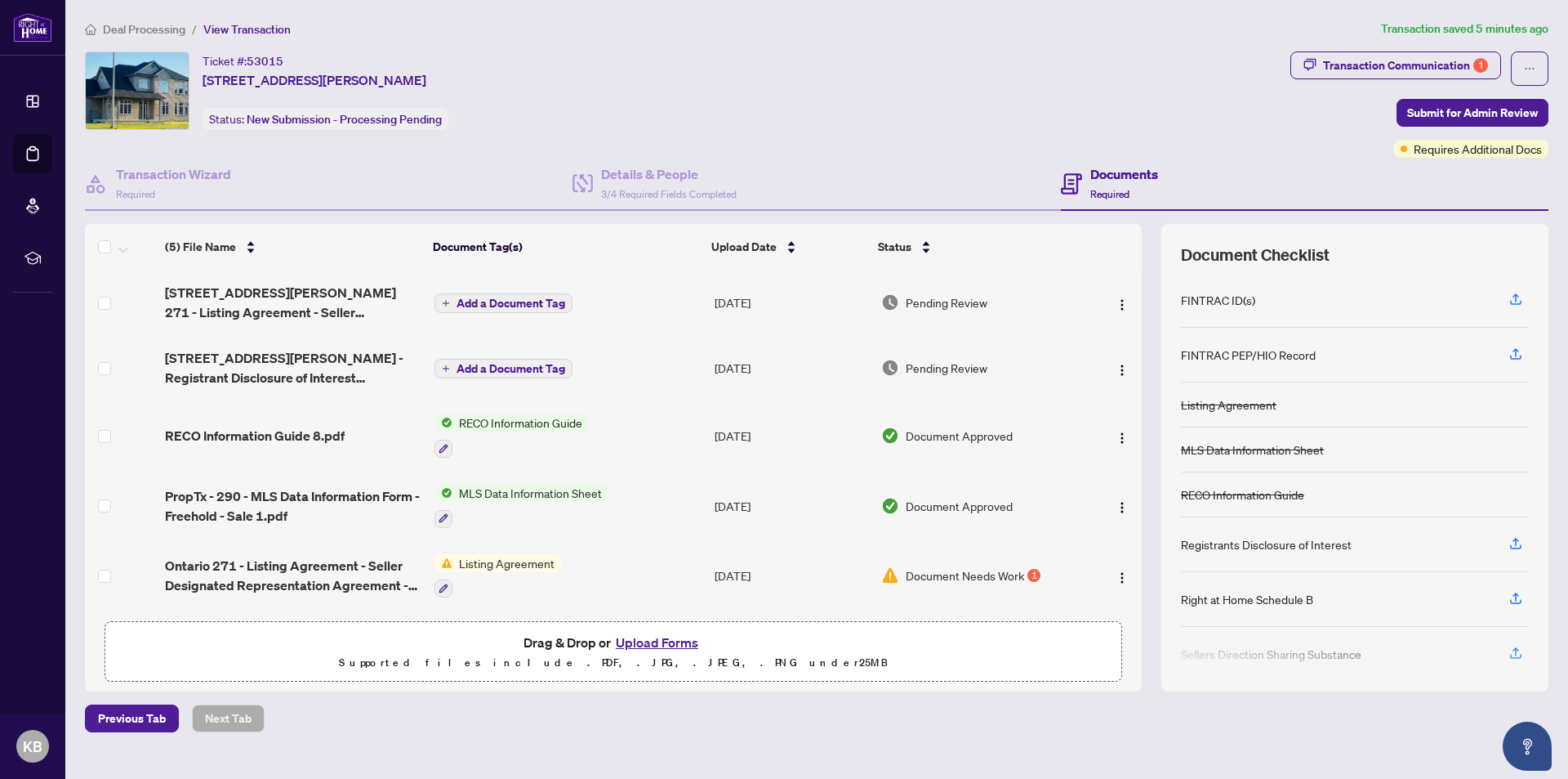
scroll to position [3, 0]
click at [348, 644] on div "Drag & Drop or Upload Forms Supported files include .PDF, .JPG, .JPEG, .PNG und…" at bounding box center [614, 652] width 996 height 41
click at [330, 637] on div "Drag & Drop or Upload Forms Supported files include .PDF, .JPG, .JPEG, .PNG und…" at bounding box center [614, 652] width 996 height 41
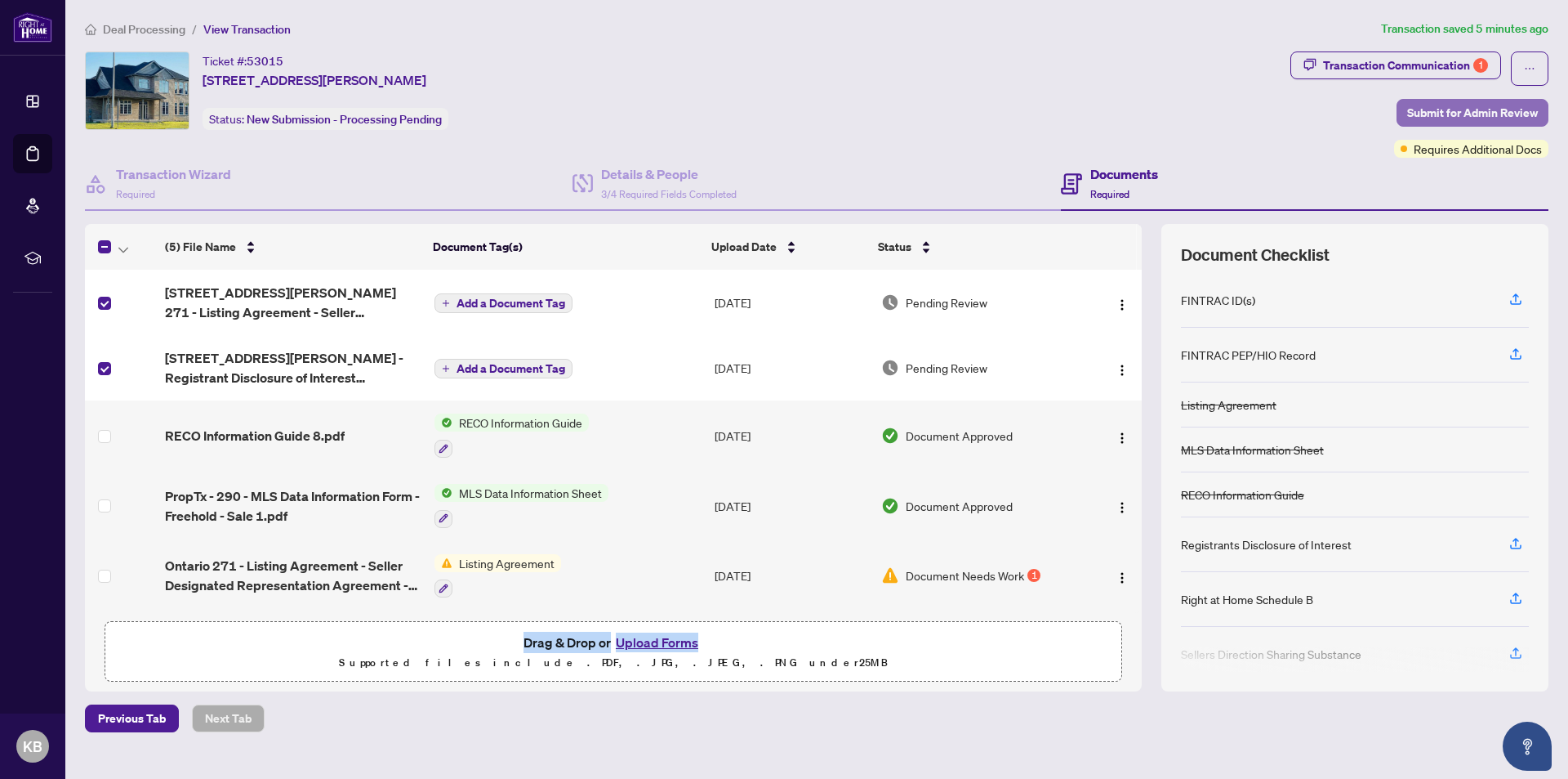
click at [1454, 111] on span "Submit for Admin Review" at bounding box center [1473, 112] width 131 height 26
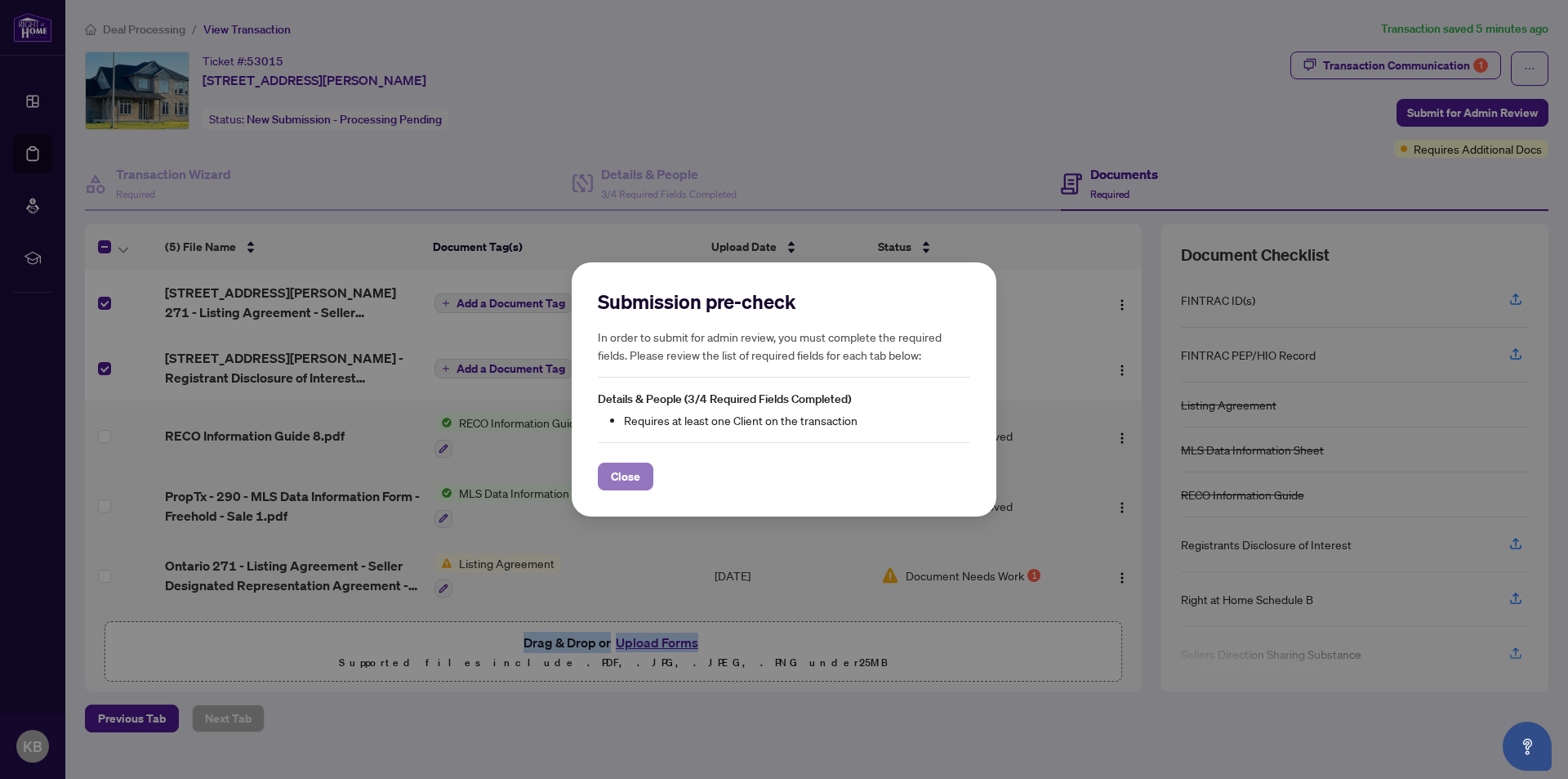
click at [637, 469] on span "Close" at bounding box center [625, 475] width 30 height 26
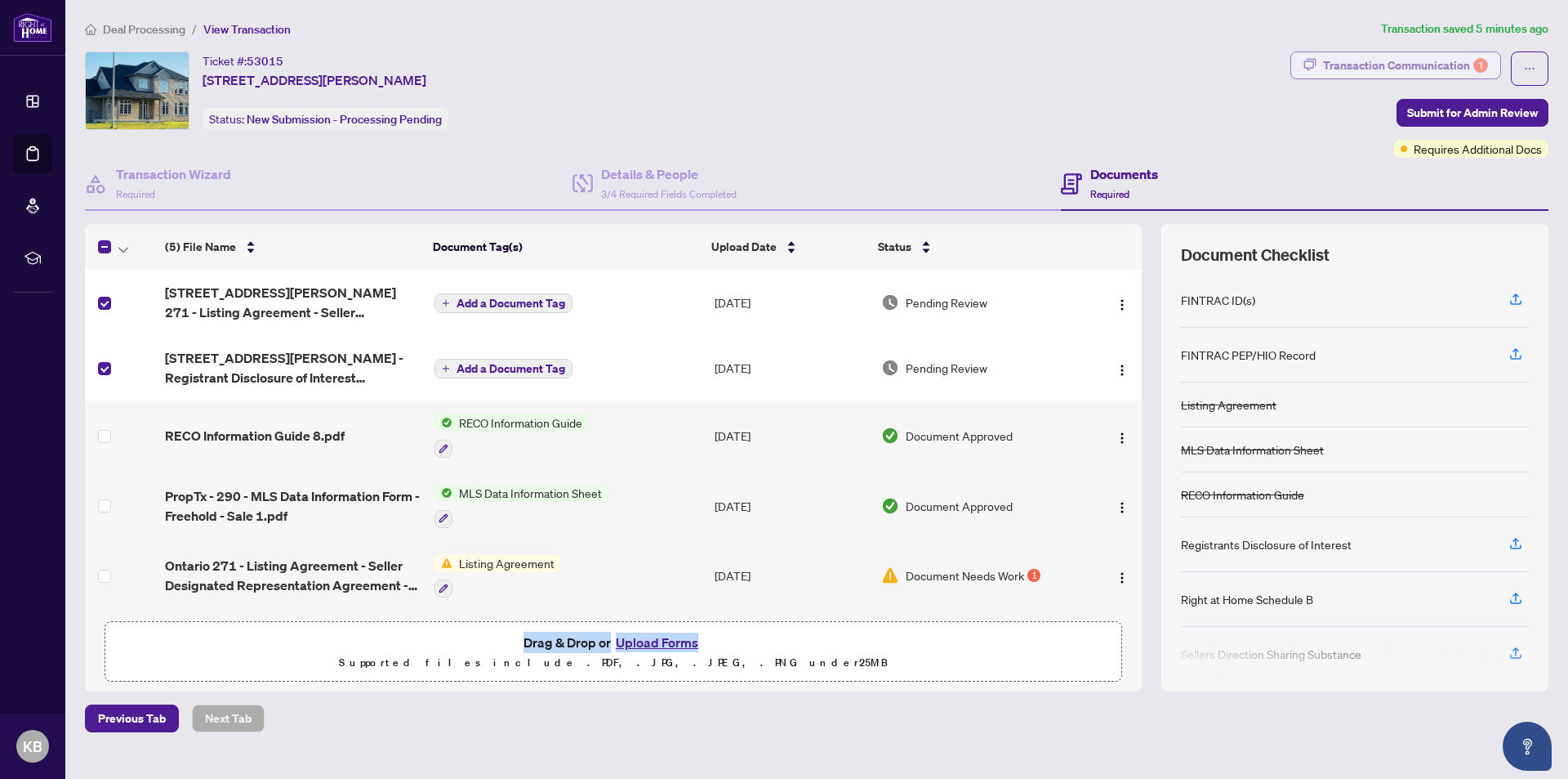
click at [1383, 65] on div "Transaction Communication 1" at bounding box center [1406, 65] width 165 height 26
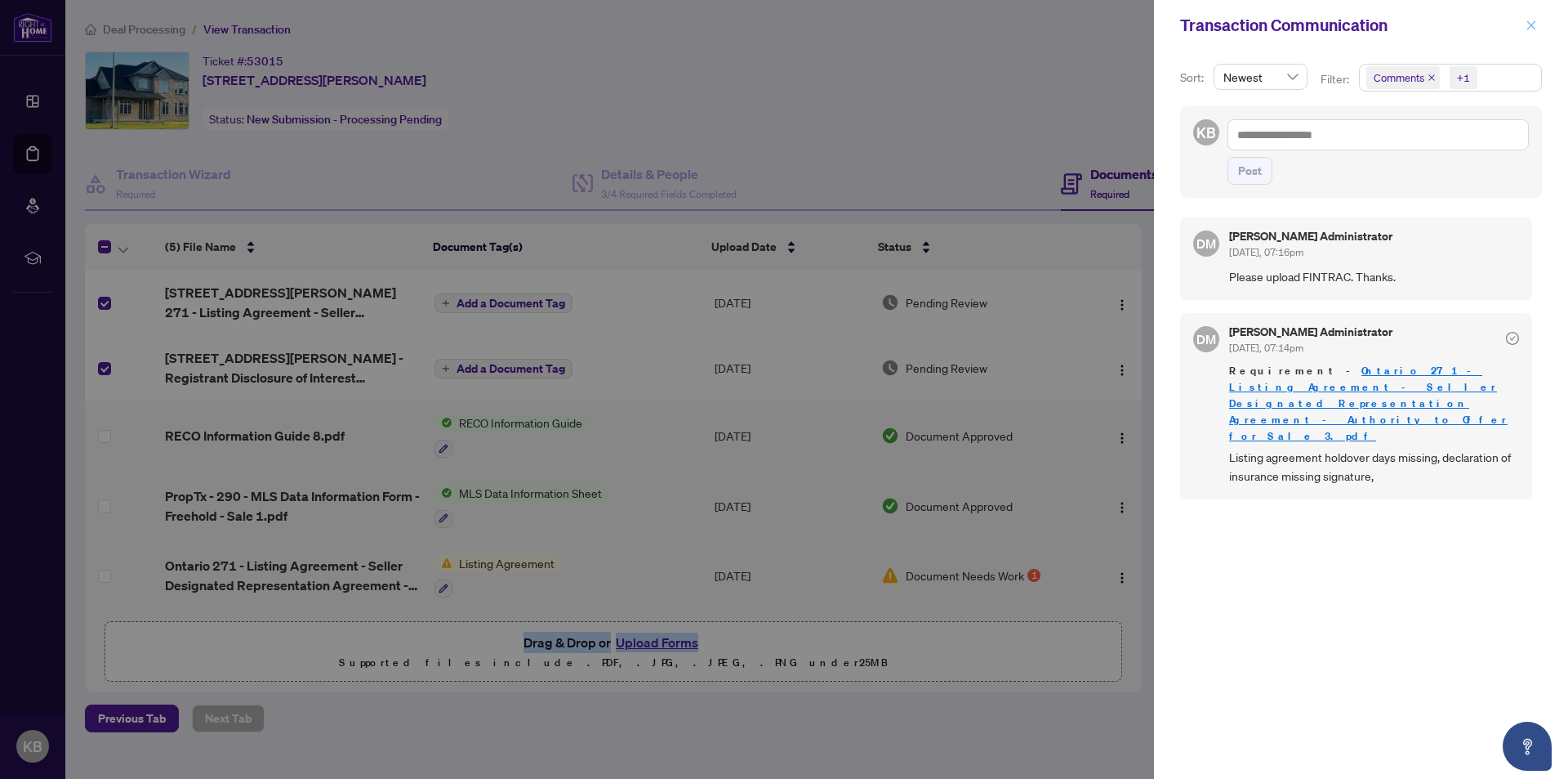
click at [1531, 21] on icon "close" at bounding box center [1532, 26] width 11 height 11
